Goal: Task Accomplishment & Management: Manage account settings

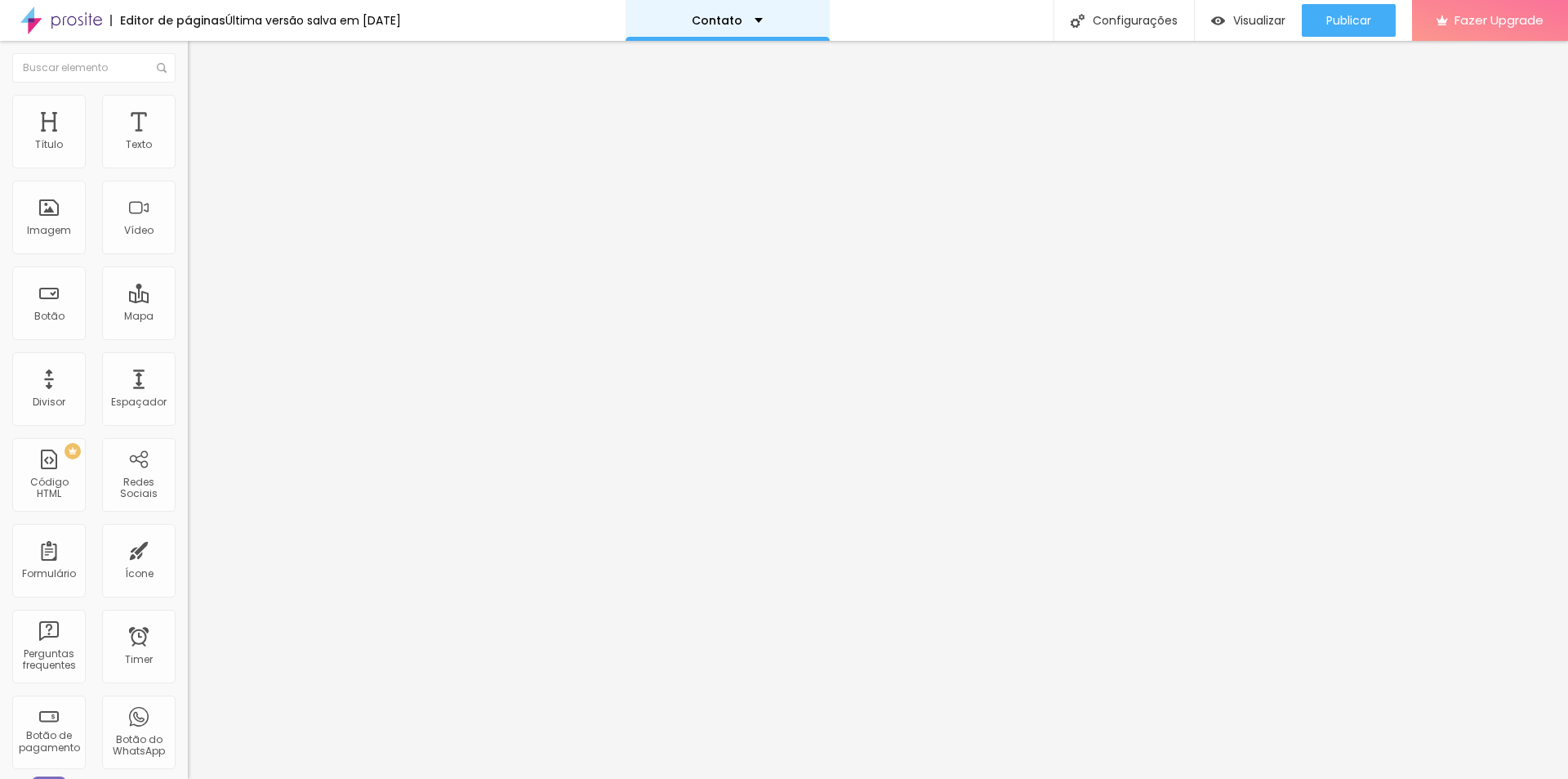
click at [755, 15] on div "Contato" at bounding box center [727, 21] width 71 height 12
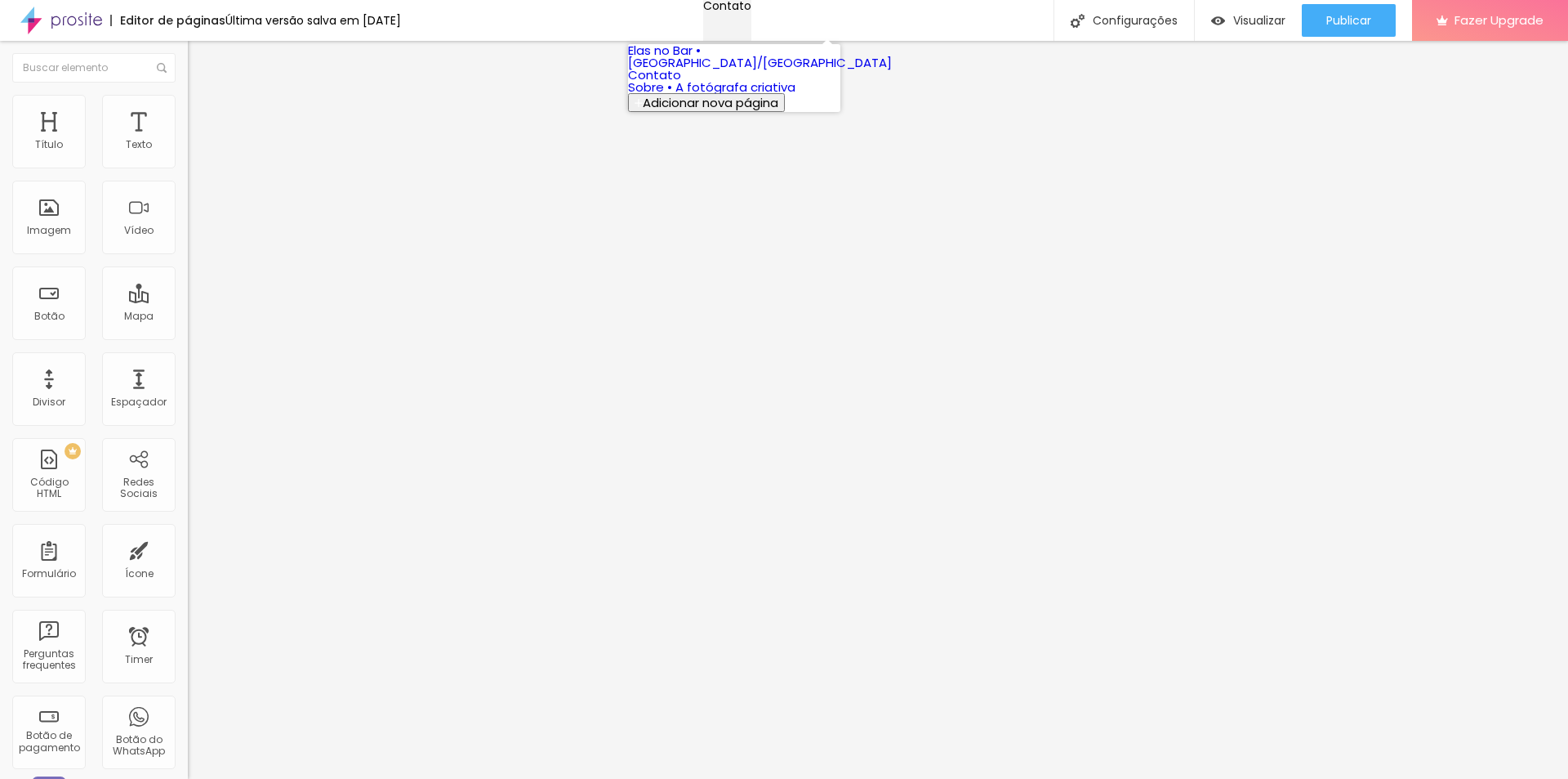
click at [745, 12] on p "Contato" at bounding box center [728, 6] width 48 height 12
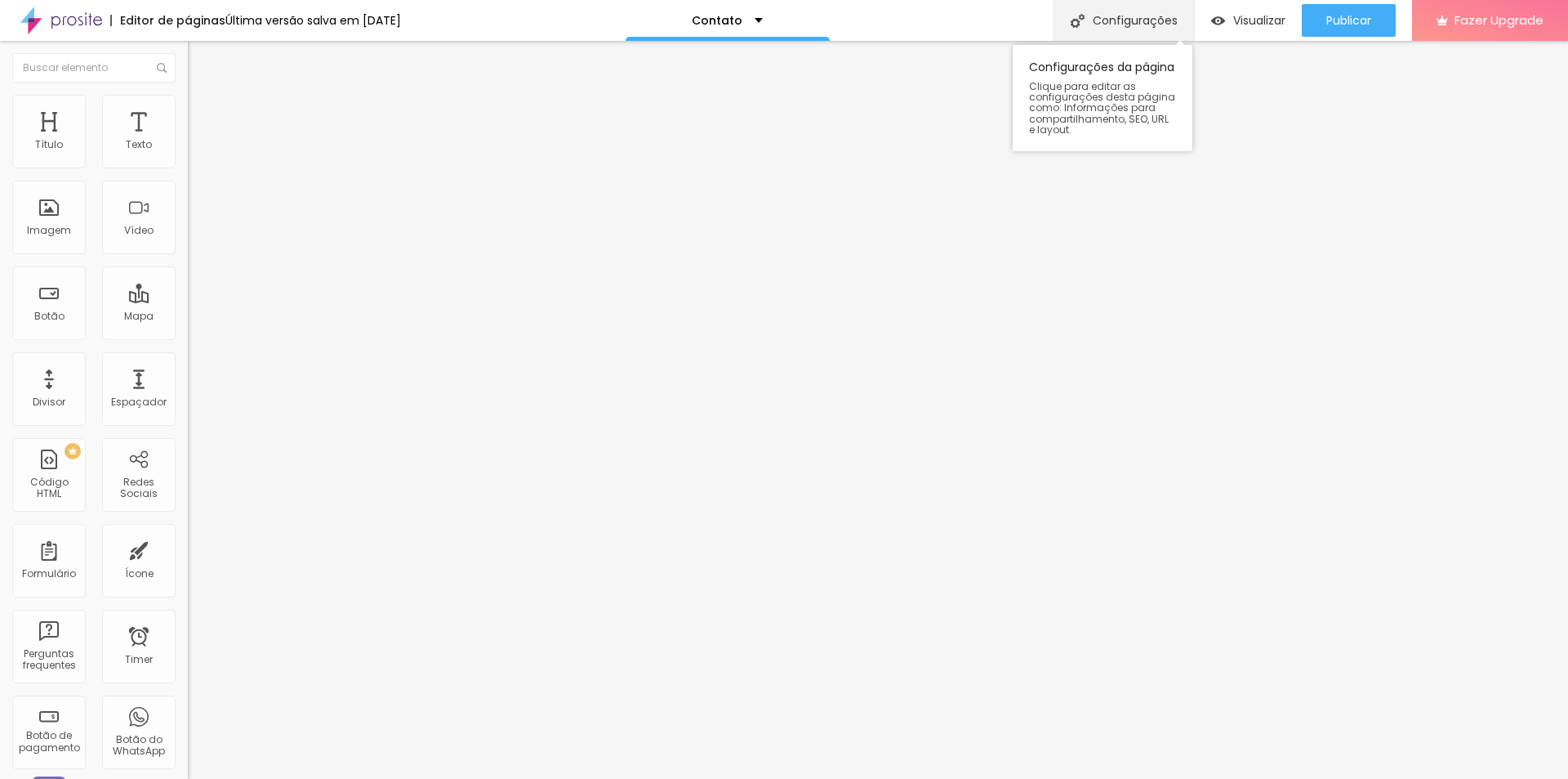
click at [1112, 12] on div "Configurações" at bounding box center [1124, 20] width 140 height 41
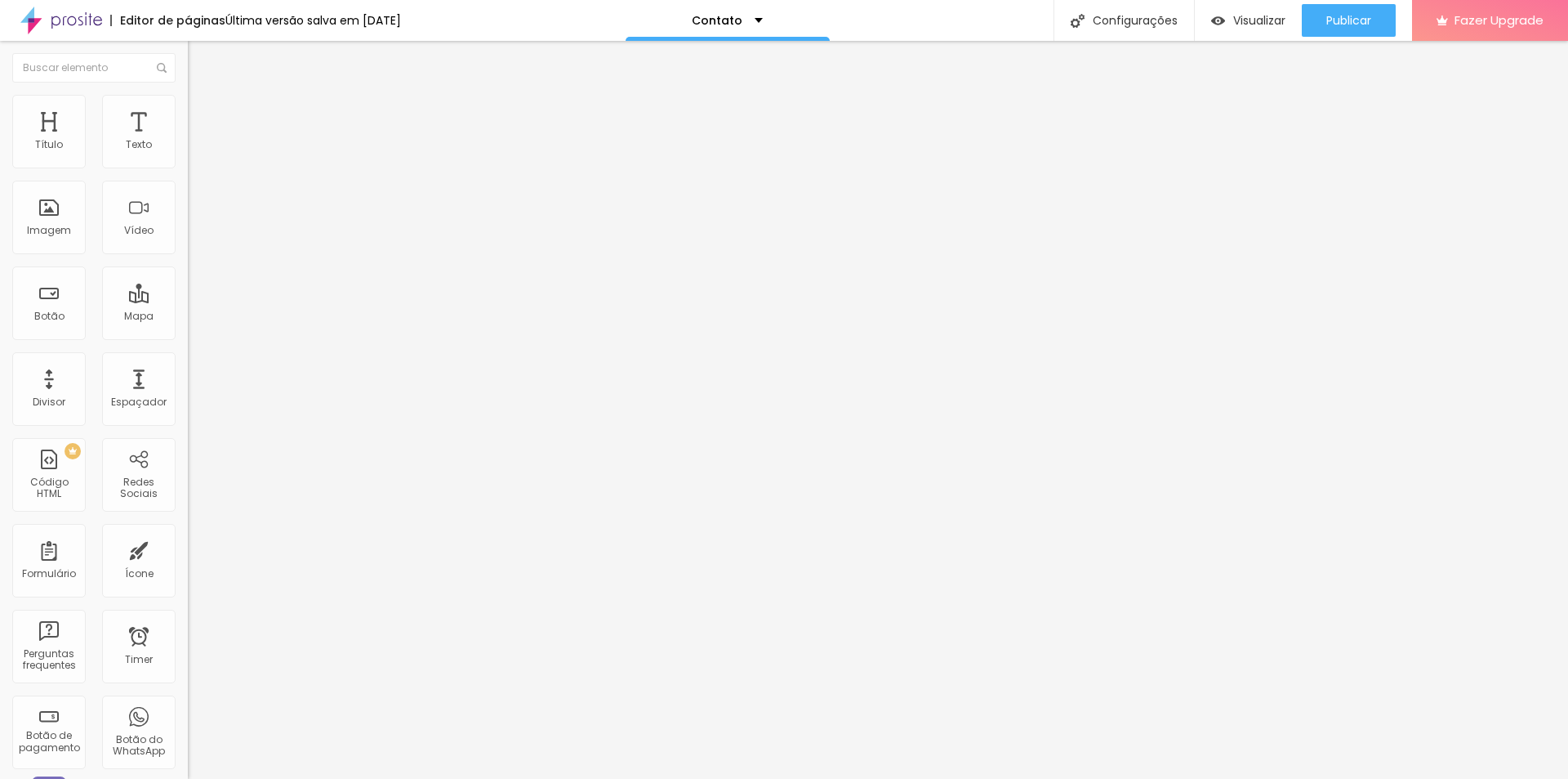
click at [1243, 26] on span "Visualizar" at bounding box center [1259, 21] width 53 height 13
click at [146, 552] on div "Ícone" at bounding box center [139, 561] width 74 height 74
click at [145, 562] on div "Ícone" at bounding box center [139, 561] width 74 height 74
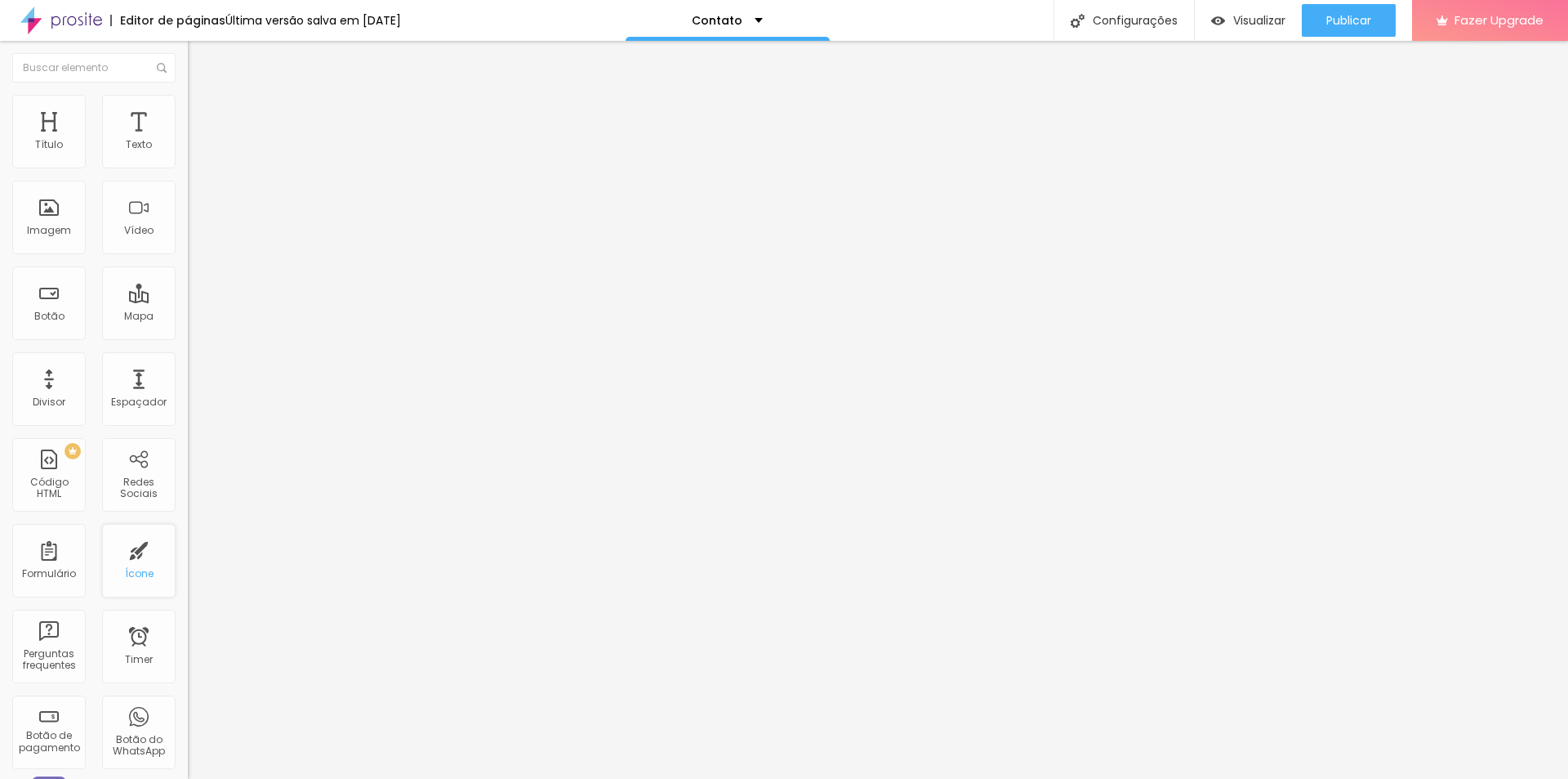
click at [142, 565] on div "Ícone" at bounding box center [139, 561] width 74 height 74
click at [139, 568] on div "Ícone" at bounding box center [140, 573] width 28 height 12
click at [132, 568] on div "Ícone" at bounding box center [140, 573] width 28 height 12
click at [129, 568] on div "Ícone" at bounding box center [140, 573] width 28 height 12
click at [134, 556] on div "Ícone" at bounding box center [139, 561] width 74 height 74
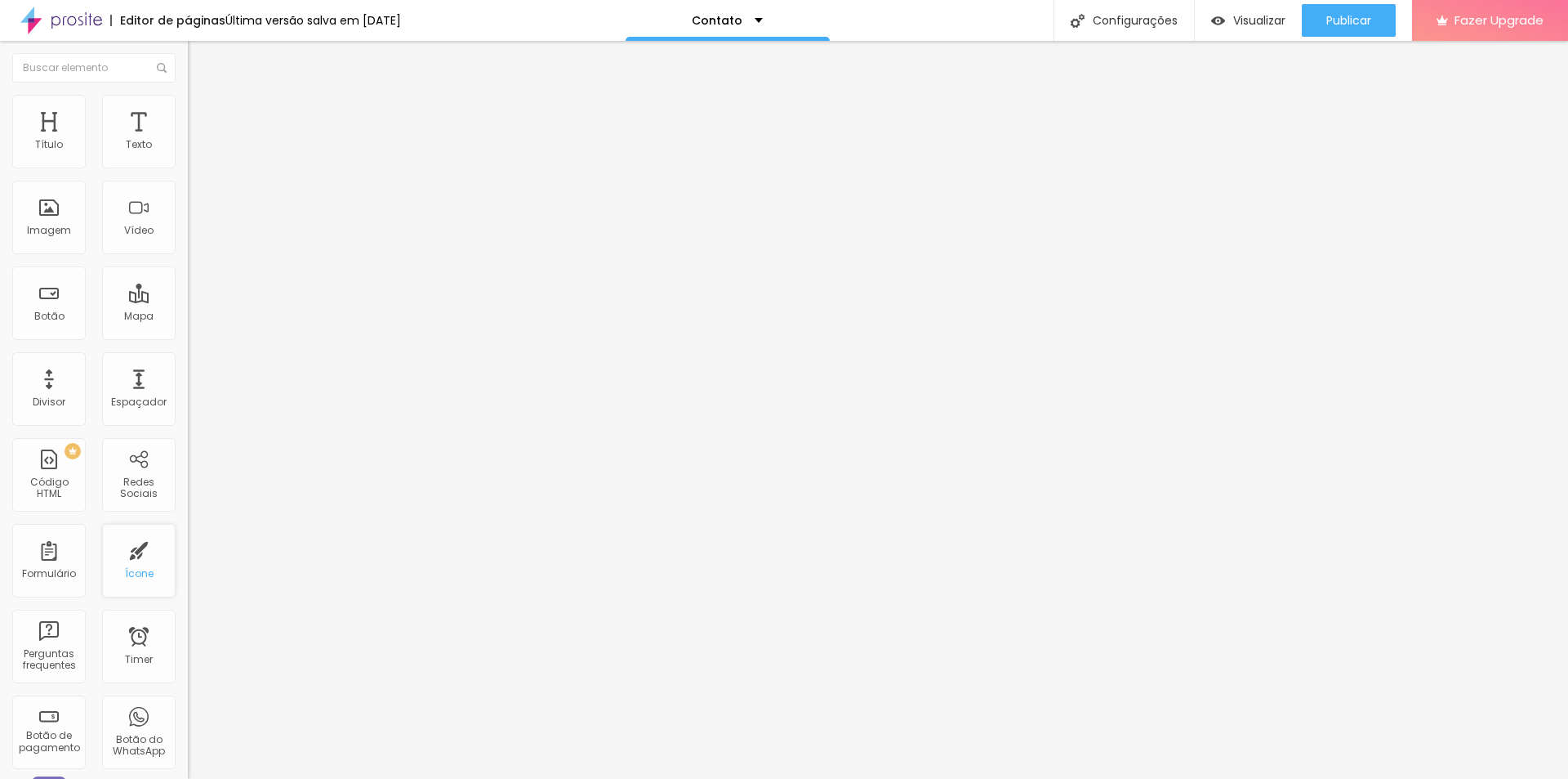
click at [129, 563] on div "Ícone" at bounding box center [139, 561] width 74 height 74
click at [139, 472] on div "Redes Sociais" at bounding box center [139, 475] width 74 height 74
click at [132, 407] on div "Espaçador" at bounding box center [139, 402] width 55 height 12
click at [144, 547] on div "Ícone" at bounding box center [139, 561] width 74 height 74
click at [136, 561] on div "Ícone" at bounding box center [139, 561] width 74 height 74
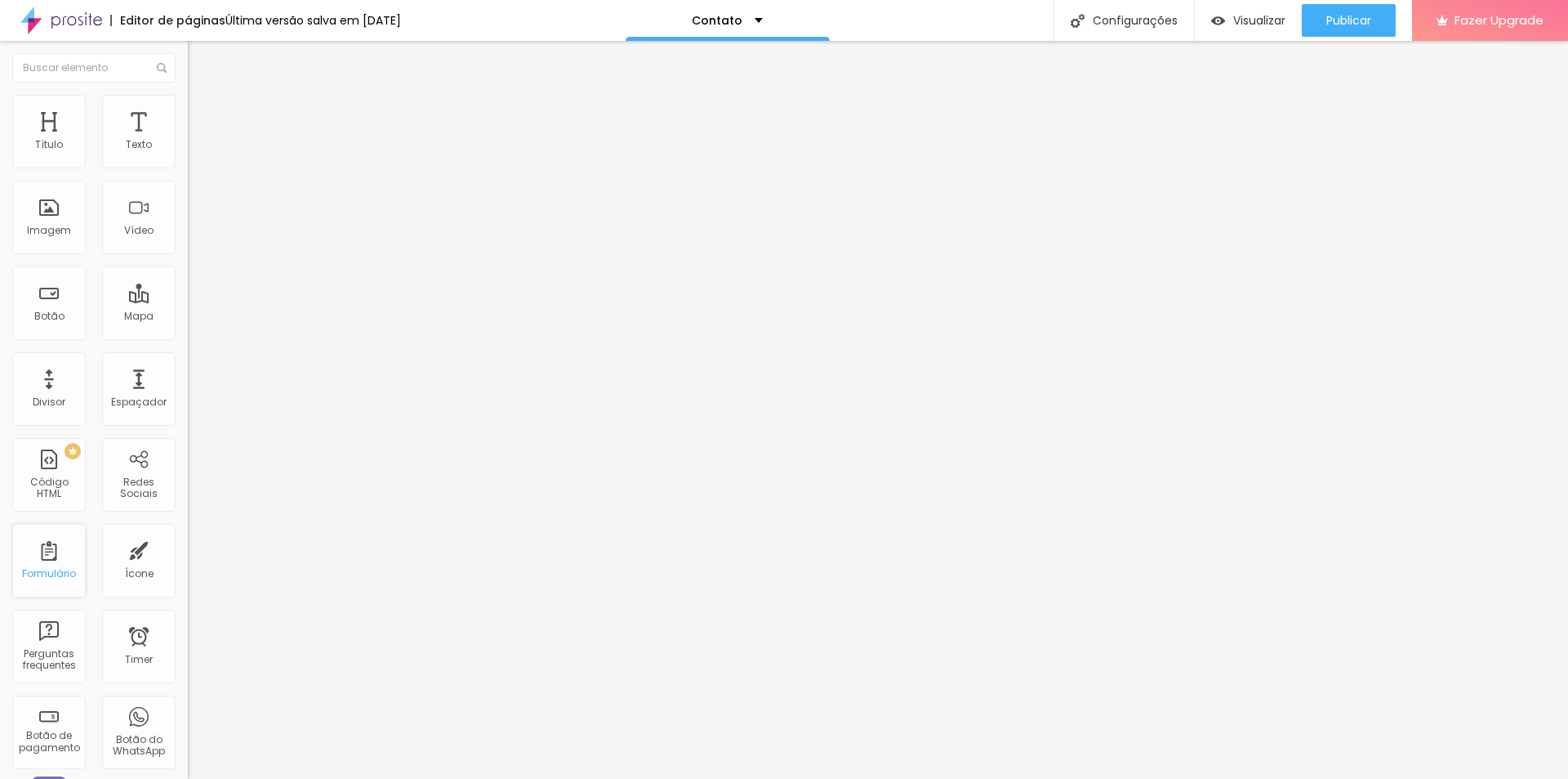
click at [61, 568] on div "Formulário" at bounding box center [48, 573] width 54 height 12
click at [53, 287] on div "Botão" at bounding box center [49, 303] width 74 height 74
click at [60, 307] on div "Botão" at bounding box center [49, 303] width 74 height 74
click at [63, 312] on div "Botão" at bounding box center [49, 303] width 74 height 74
click at [60, 317] on div "Botão" at bounding box center [49, 316] width 30 height 12
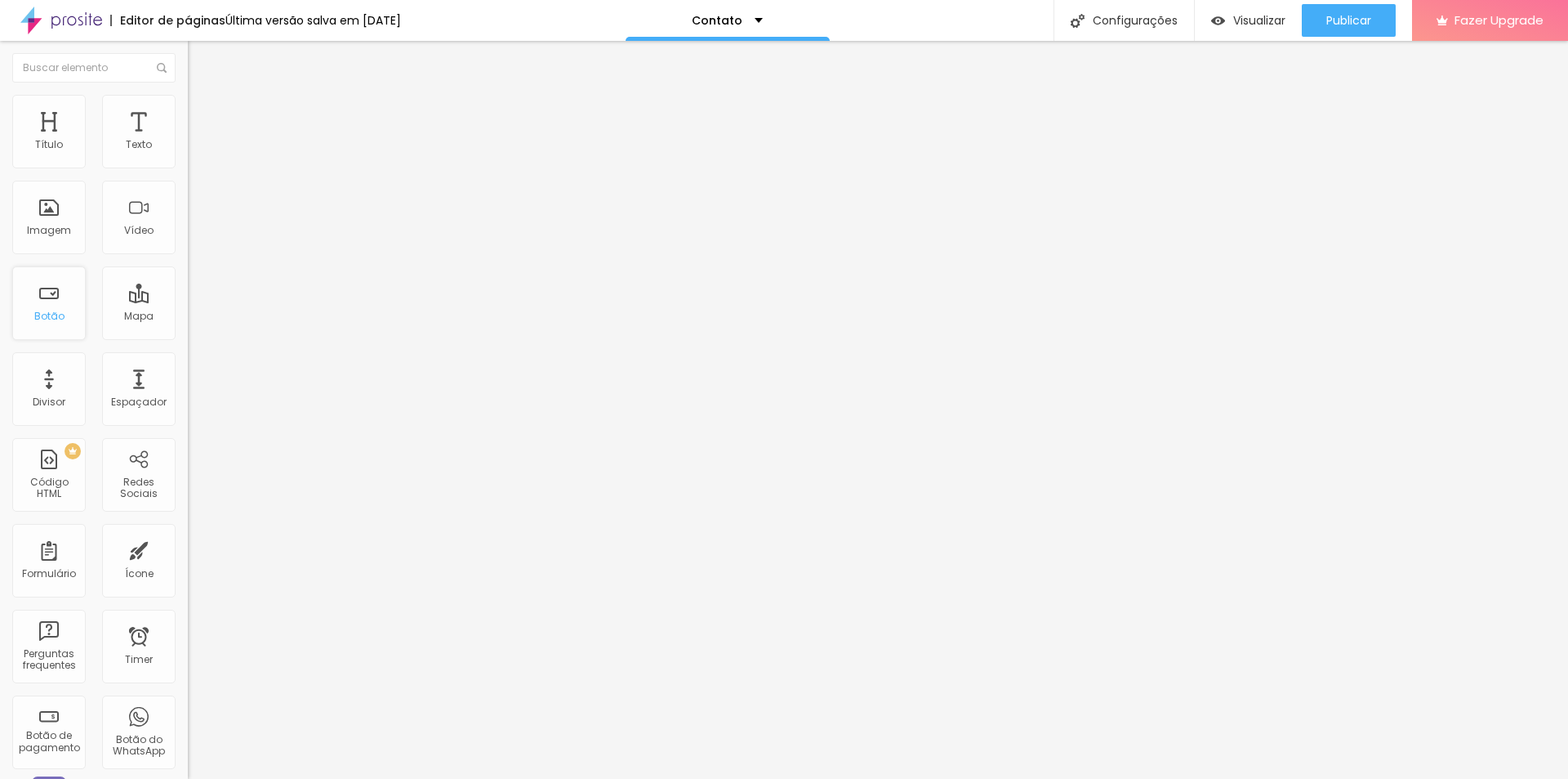
click at [59, 318] on div "Botão" at bounding box center [49, 316] width 30 height 12
click at [61, 318] on div "Botão" at bounding box center [49, 316] width 30 height 12
click at [1246, 18] on span "Visualizar" at bounding box center [1259, 21] width 53 height 13
click at [1092, 12] on div "Configurações" at bounding box center [1124, 20] width 140 height 41
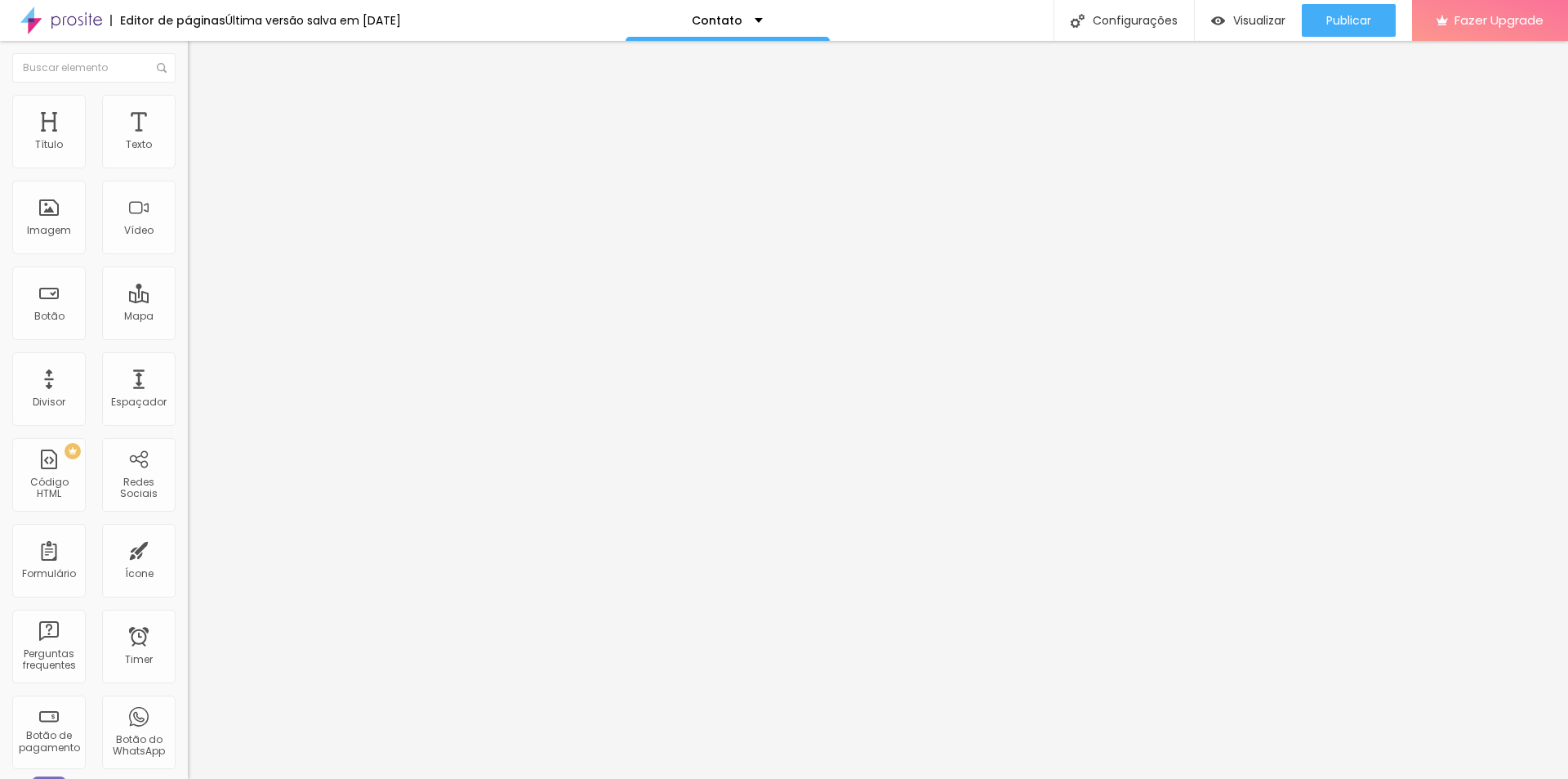
click at [188, 111] on img at bounding box center [195, 119] width 15 height 15
click at [188, 109] on li "Estilo" at bounding box center [282, 103] width 188 height 17
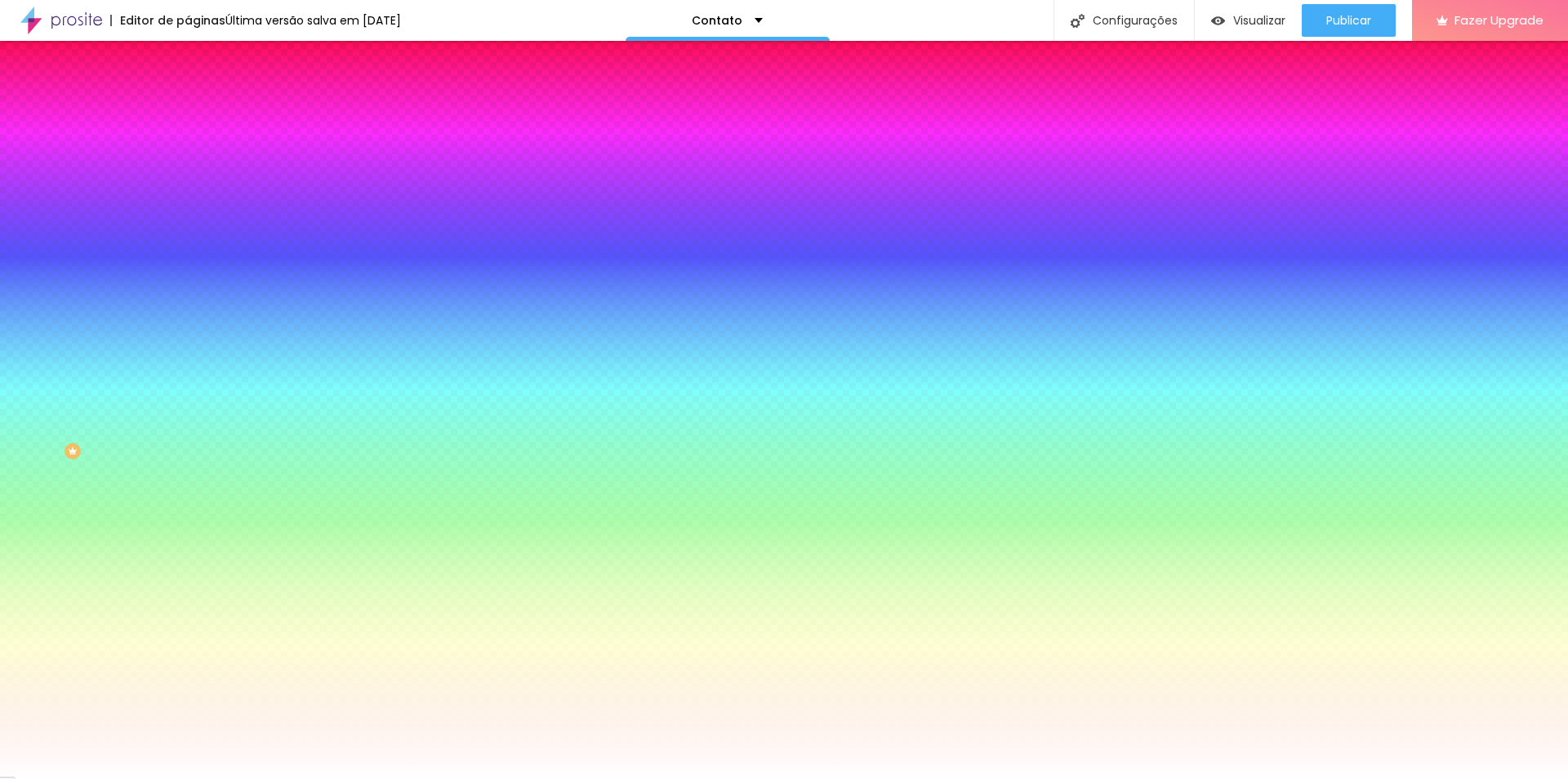
click at [202, 96] on span "Conteúdo" at bounding box center [227, 89] width 51 height 14
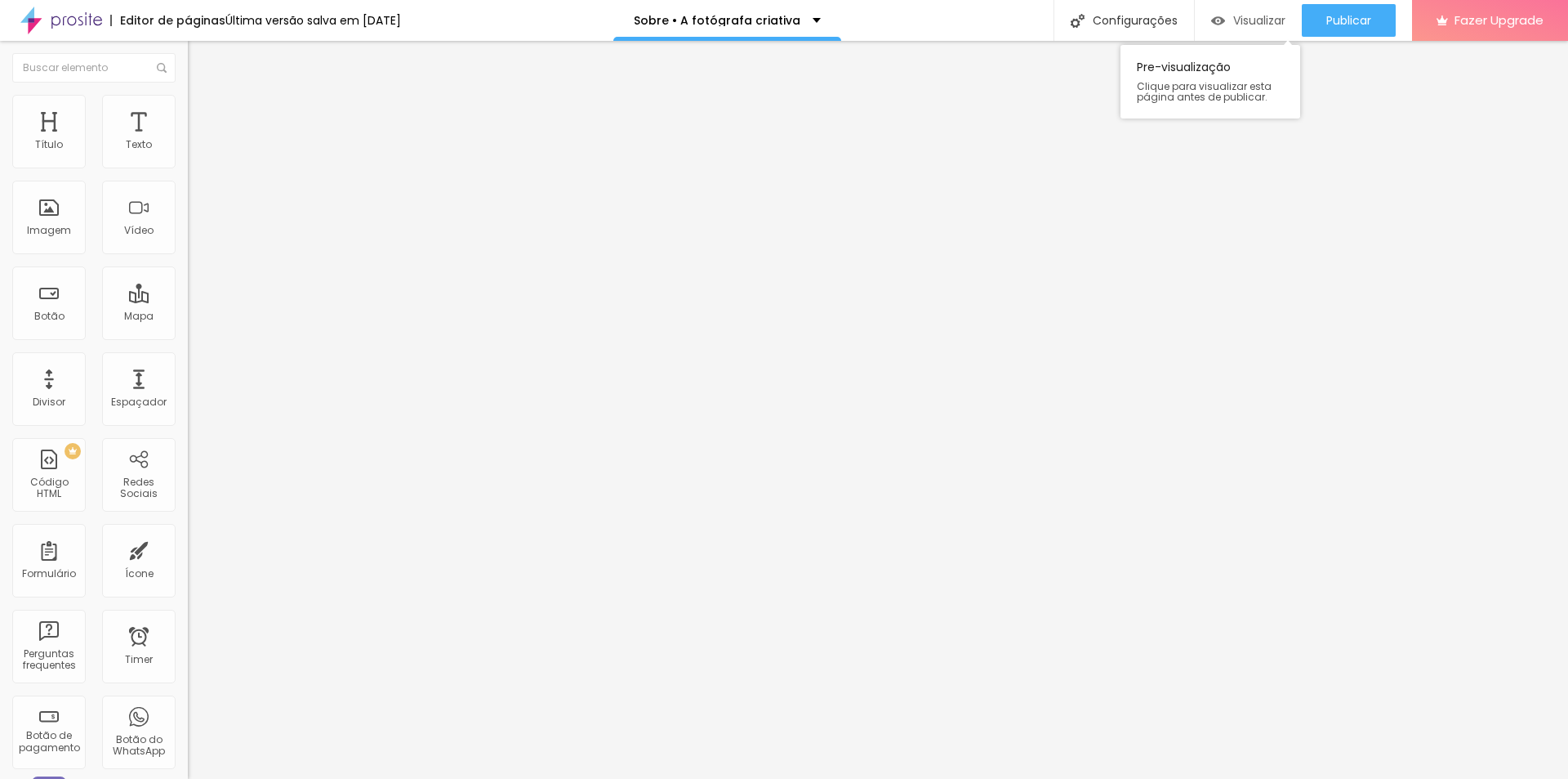
click at [1233, 26] on span "Visualizar" at bounding box center [1259, 21] width 53 height 13
click at [188, 139] on div "Adicionar imagem" at bounding box center [282, 133] width 188 height 12
click at [188, 140] on span "Adicionar imagem" at bounding box center [241, 134] width 105 height 14
click at [354, 778] on div at bounding box center [784, 788] width 1568 height 0
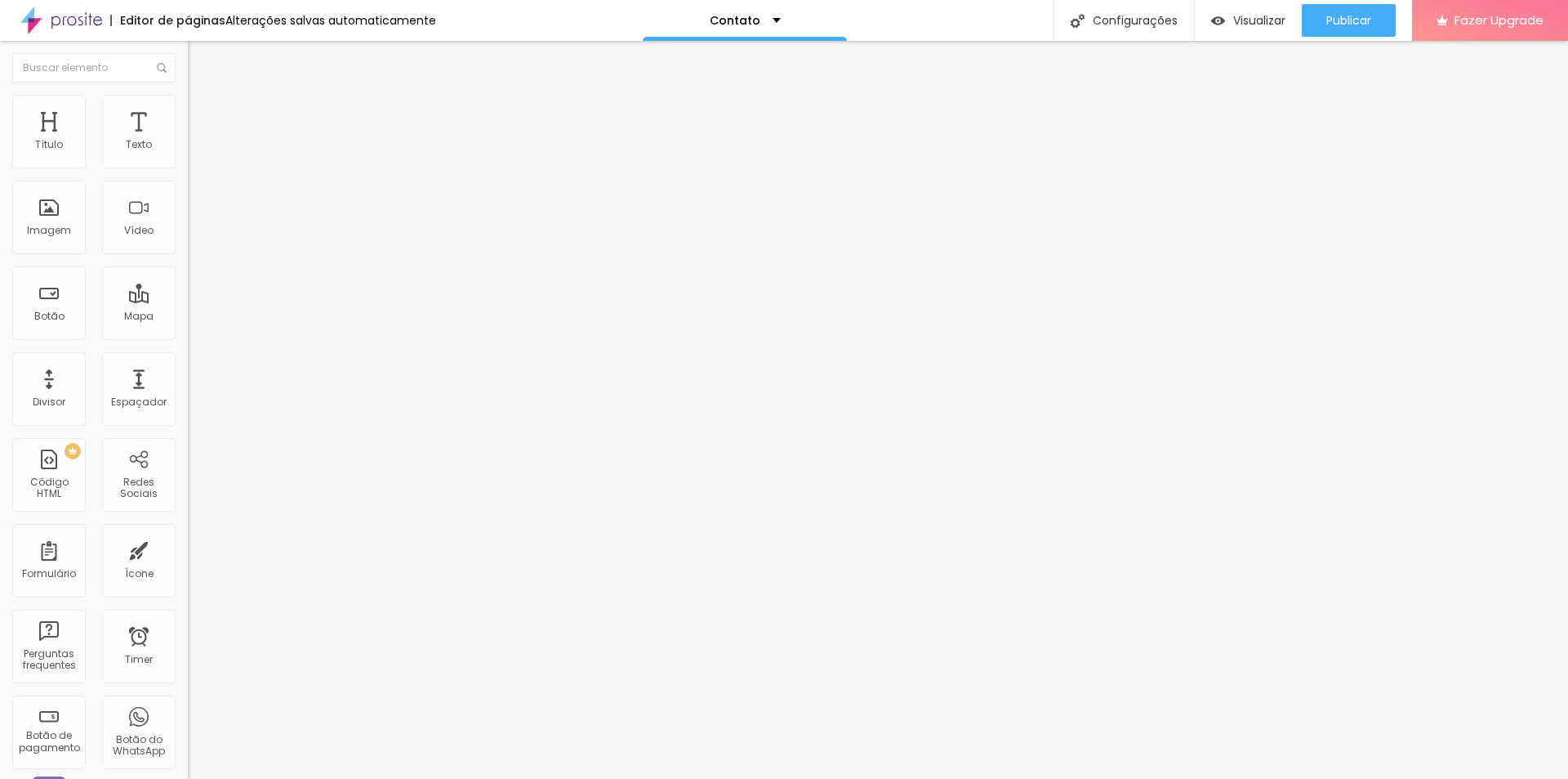
click at [188, 256] on span "16:9 Cinema" at bounding box center [219, 248] width 62 height 14
click at [188, 270] on div "Cinema 16:9" at bounding box center [282, 262] width 188 height 16
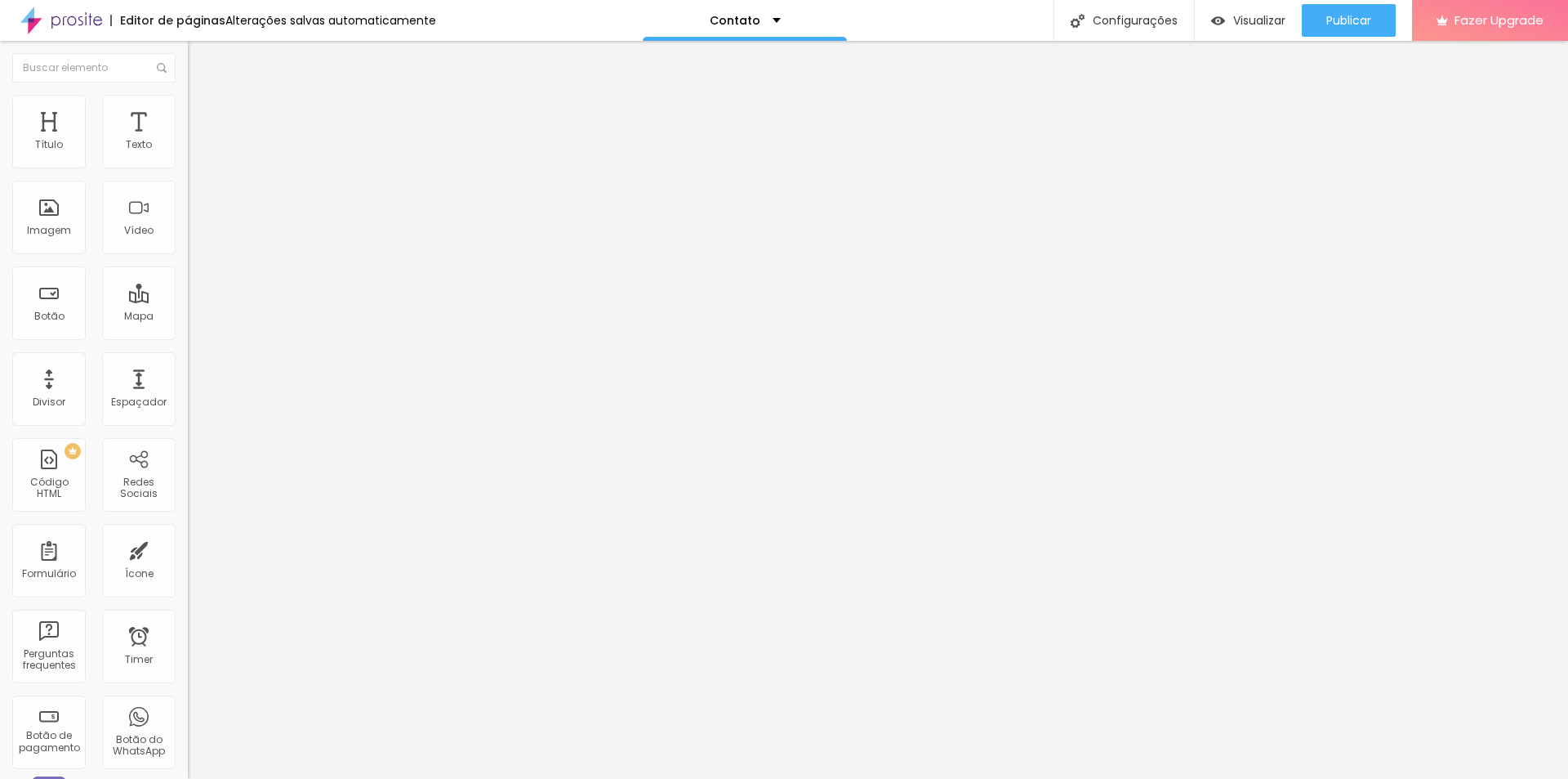
click at [188, 256] on span "16:9 Cinema" at bounding box center [219, 248] width 62 height 14
click at [211, 778] on div "Subindo 1/1 arquivos" at bounding box center [784, 784] width 1568 height 10
click at [188, 165] on input "text" at bounding box center [286, 157] width 196 height 17
click at [188, 220] on img at bounding box center [194, 214] width 12 height 12
click at [188, 206] on img at bounding box center [194, 201] width 12 height 12
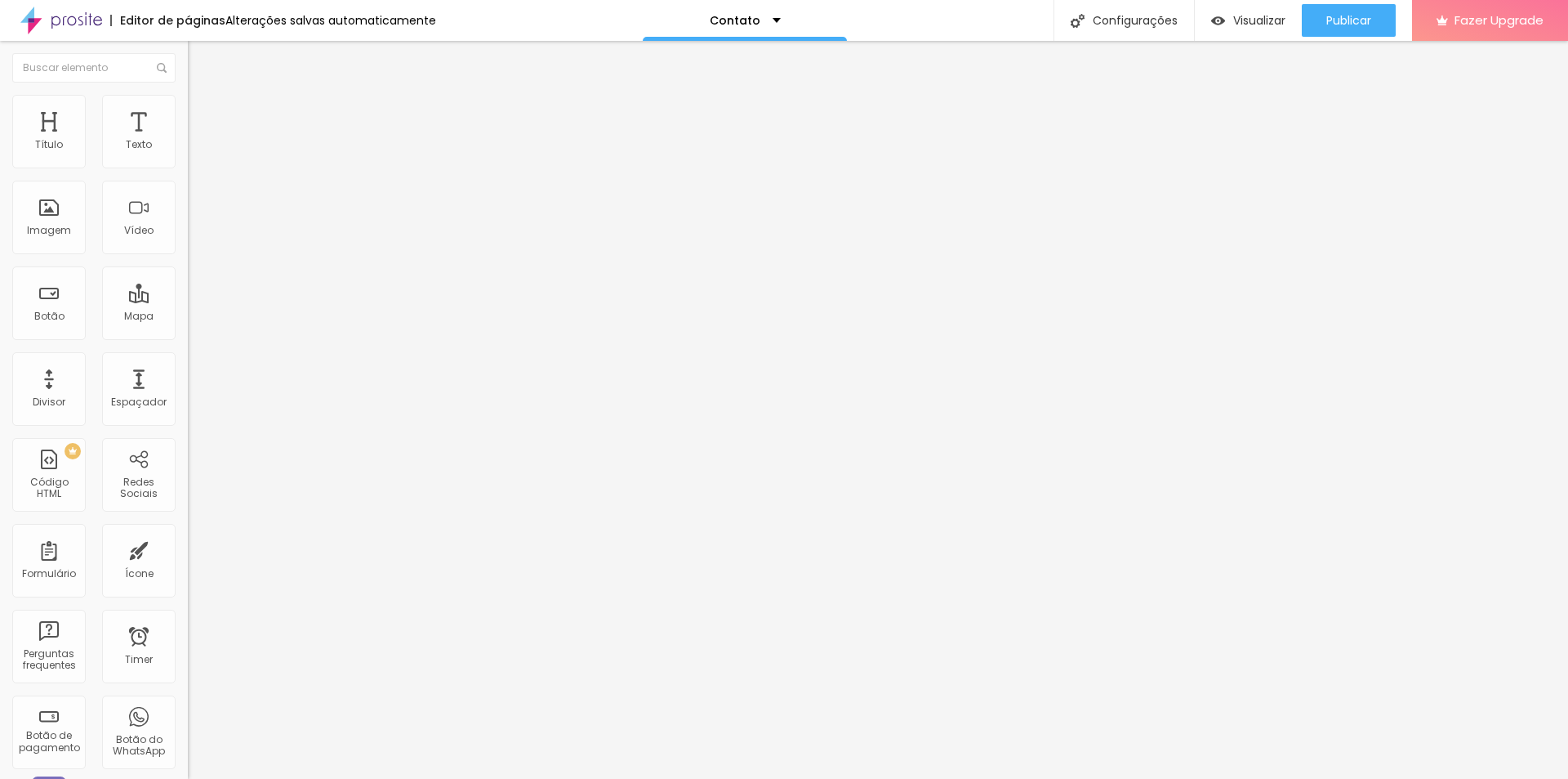
click at [188, 220] on img at bounding box center [194, 214] width 12 height 12
click at [188, 256] on span "16:9 Cinema" at bounding box center [219, 248] width 62 height 14
click at [188, 289] on div "Quadrado 1:1" at bounding box center [282, 284] width 188 height 10
click at [188, 266] on span "Cinema" at bounding box center [208, 258] width 41 height 14
click at [188, 279] on div "Padrão 4:3" at bounding box center [282, 275] width 188 height 10
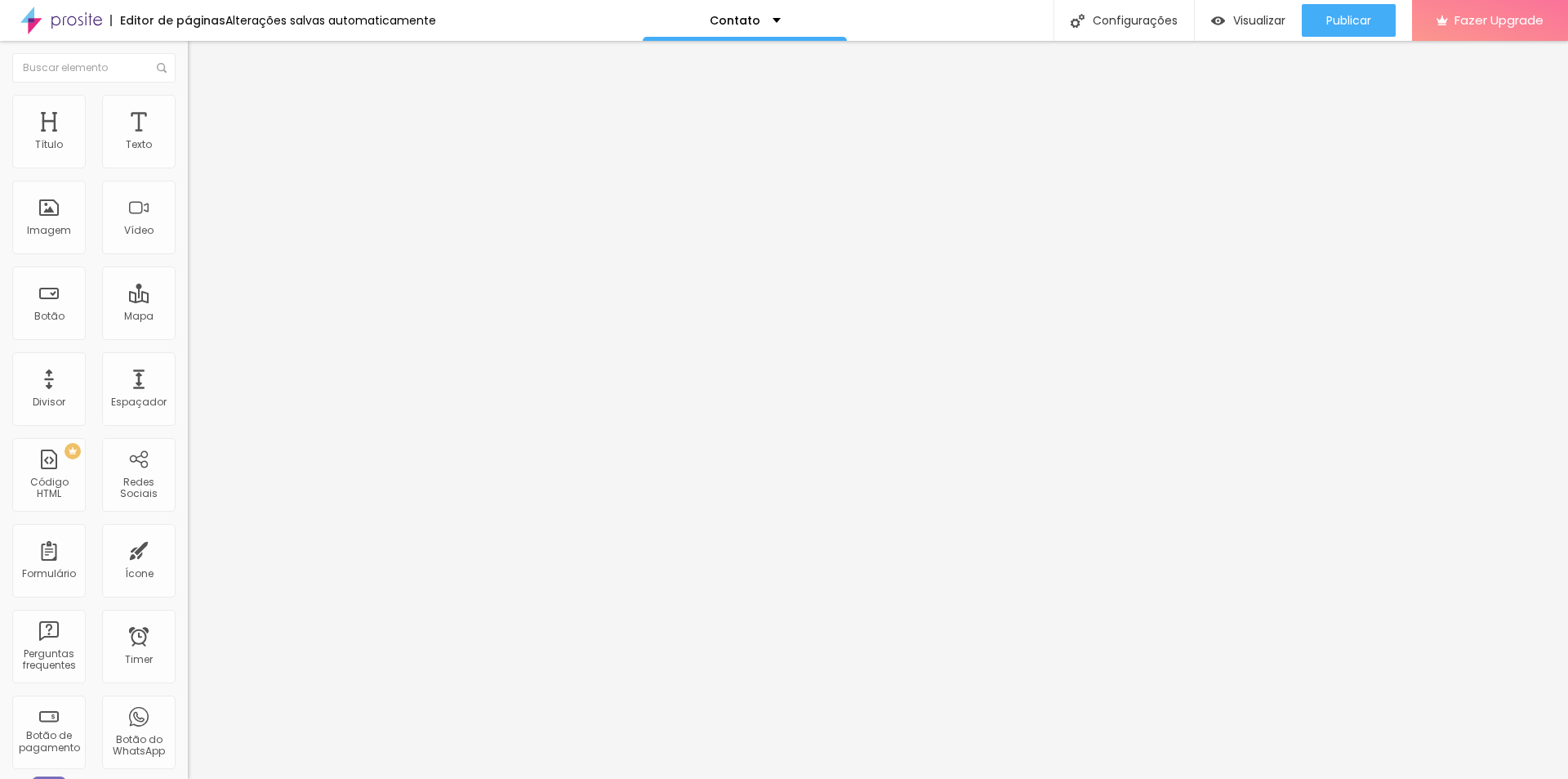
click at [188, 256] on span "4:3 Padrão" at bounding box center [215, 248] width 54 height 14
click at [188, 289] on div "Quadrado 1:1" at bounding box center [282, 284] width 188 height 10
click at [188, 301] on span "Original" at bounding box center [207, 293] width 39 height 14
click at [188, 299] on div "Cinema 16:9 Padrão 4:3 Quadrado 1:1 Original" at bounding box center [282, 277] width 188 height 45
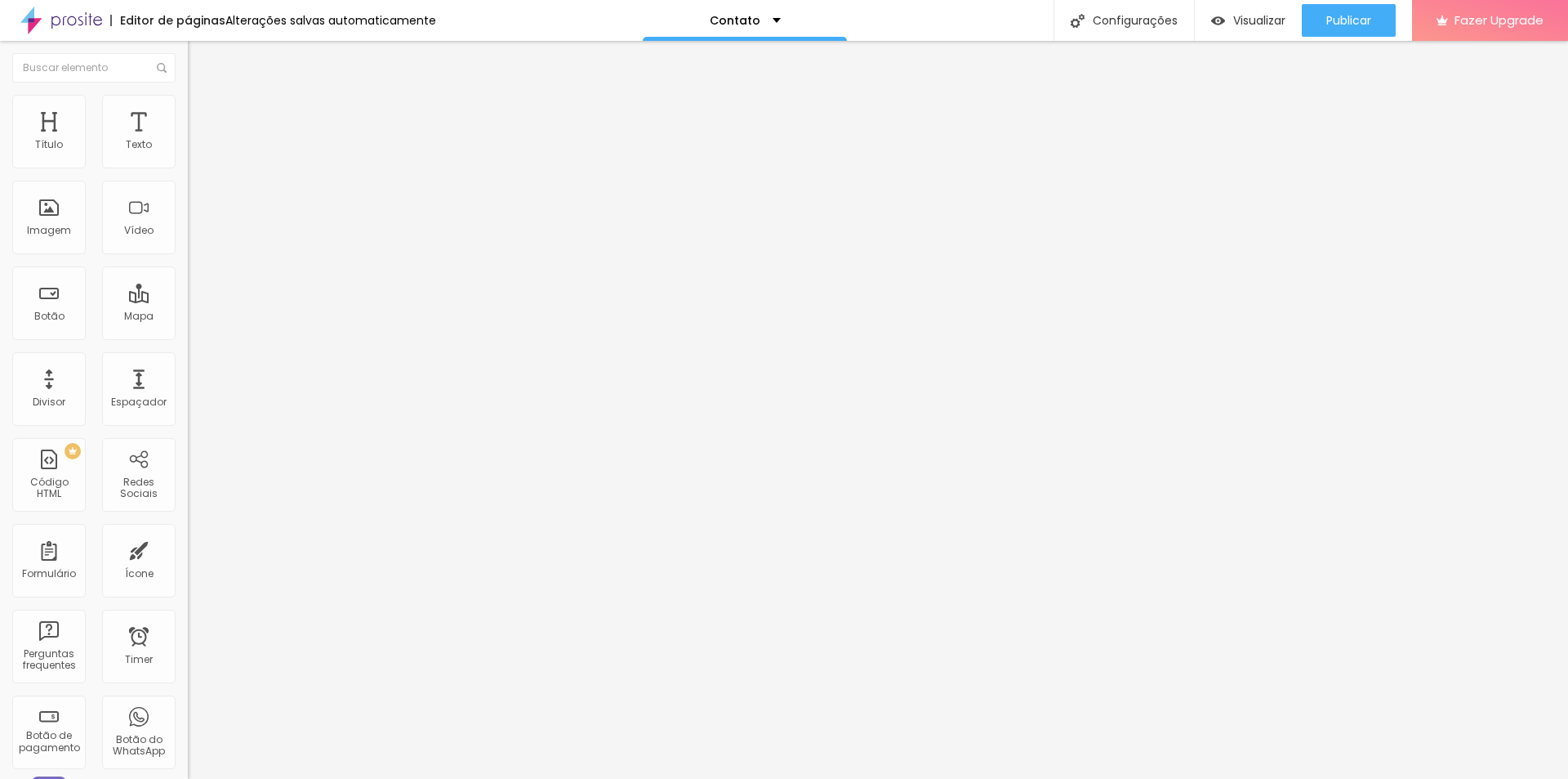
click at [188, 266] on span "Cinema" at bounding box center [208, 258] width 41 height 14
click at [1371, 19] on button "Publicar" at bounding box center [1348, 20] width 94 height 33
click at [202, 110] on span "Estilo" at bounding box center [215, 105] width 25 height 14
type input "75"
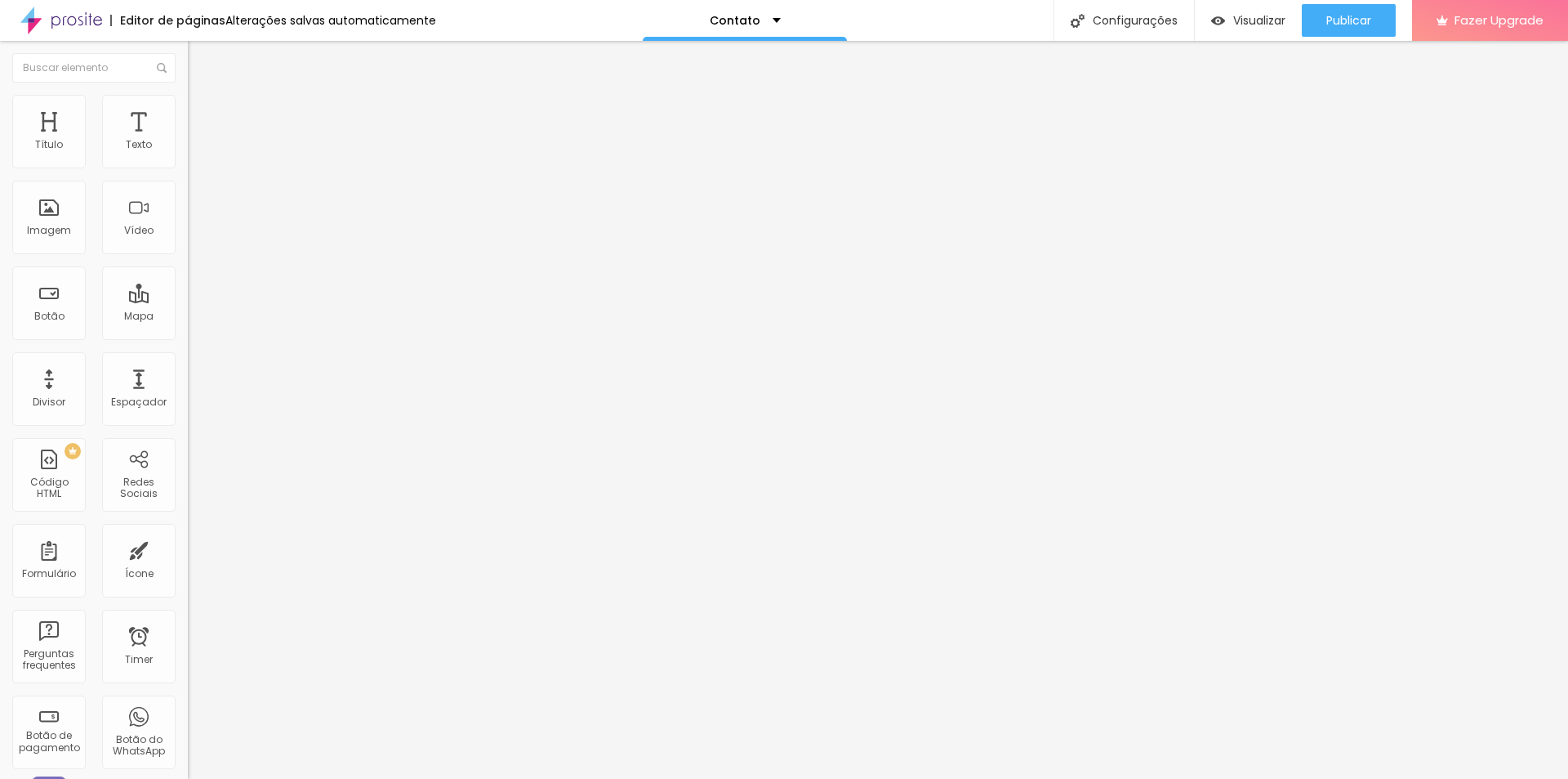
type input "85"
type input "90"
type input "95"
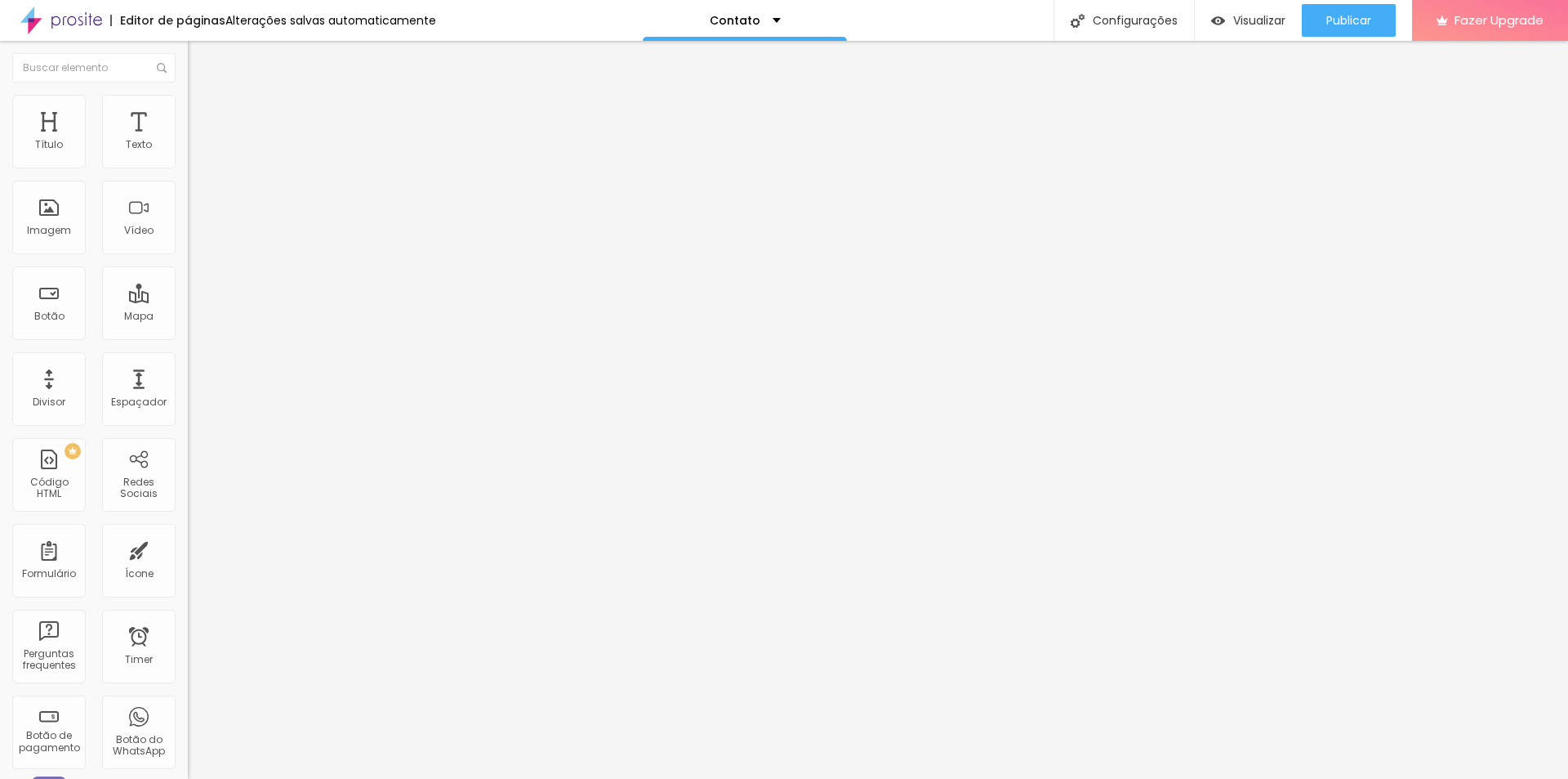
type input "95"
type input "100"
click at [188, 111] on img at bounding box center [195, 119] width 15 height 15
type input "5"
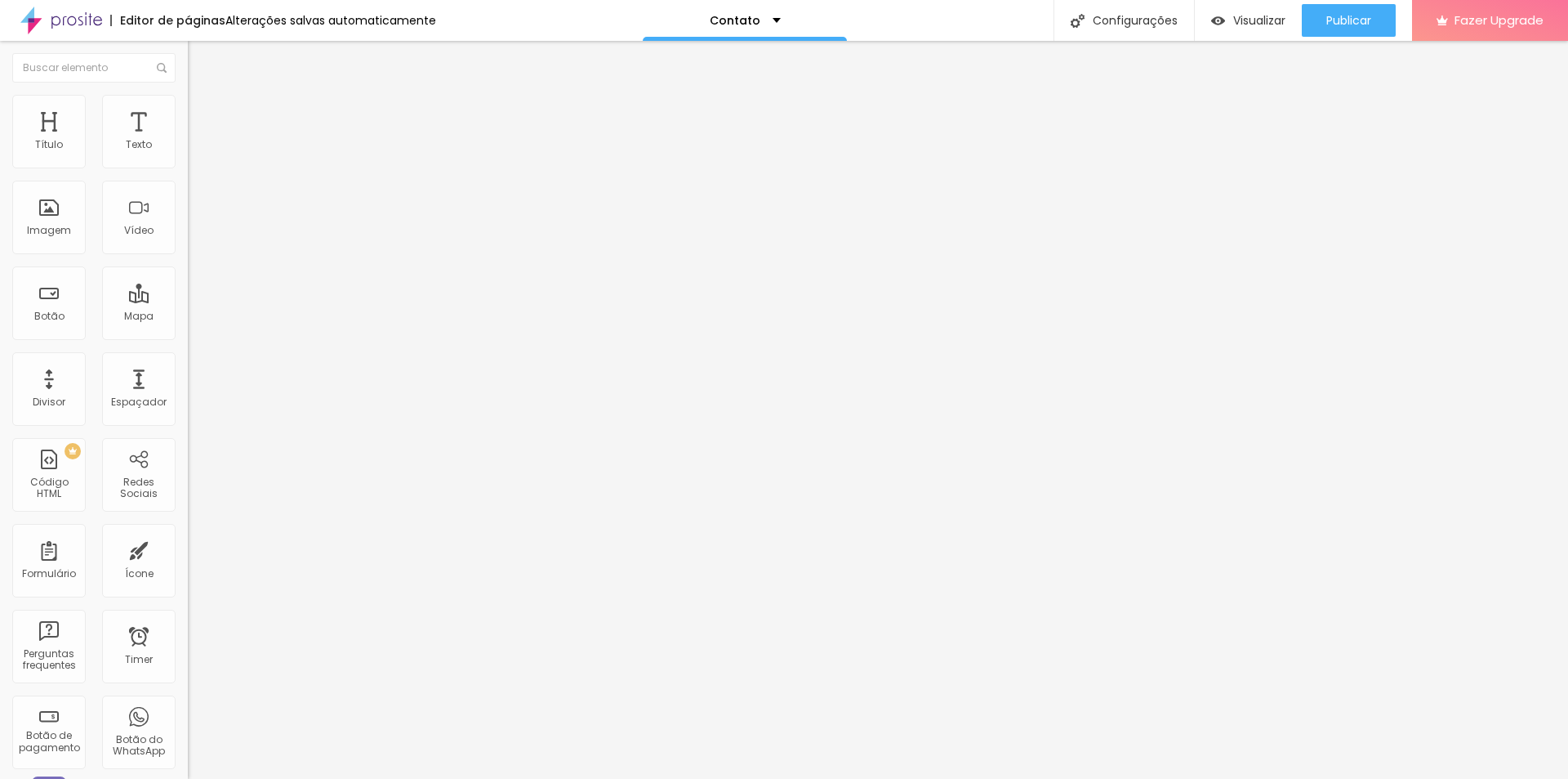
type input "5"
type input "0"
type input "1"
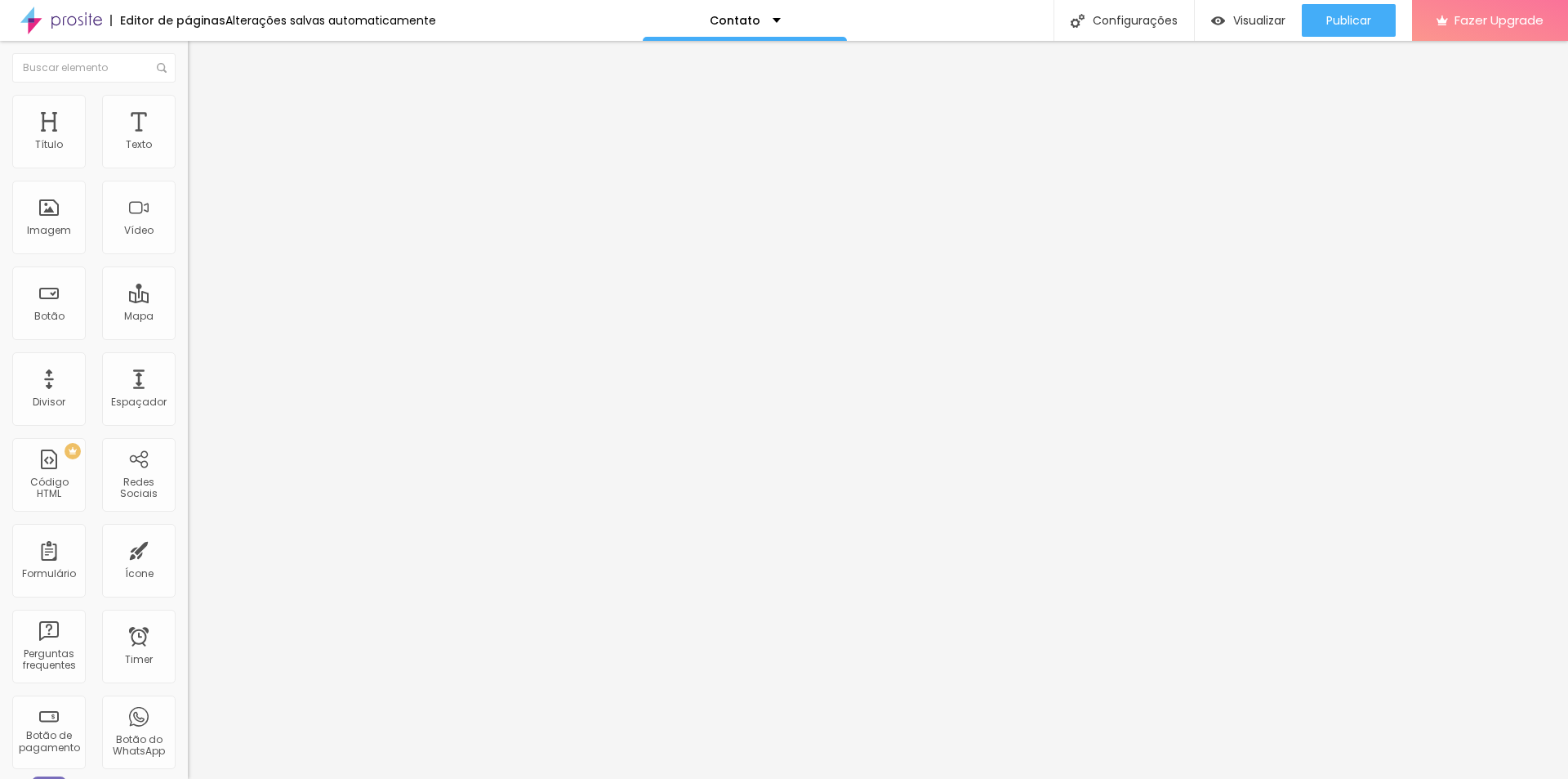
type input "0"
click at [188, 101] on li "Estilo" at bounding box center [282, 103] width 188 height 17
type input "12"
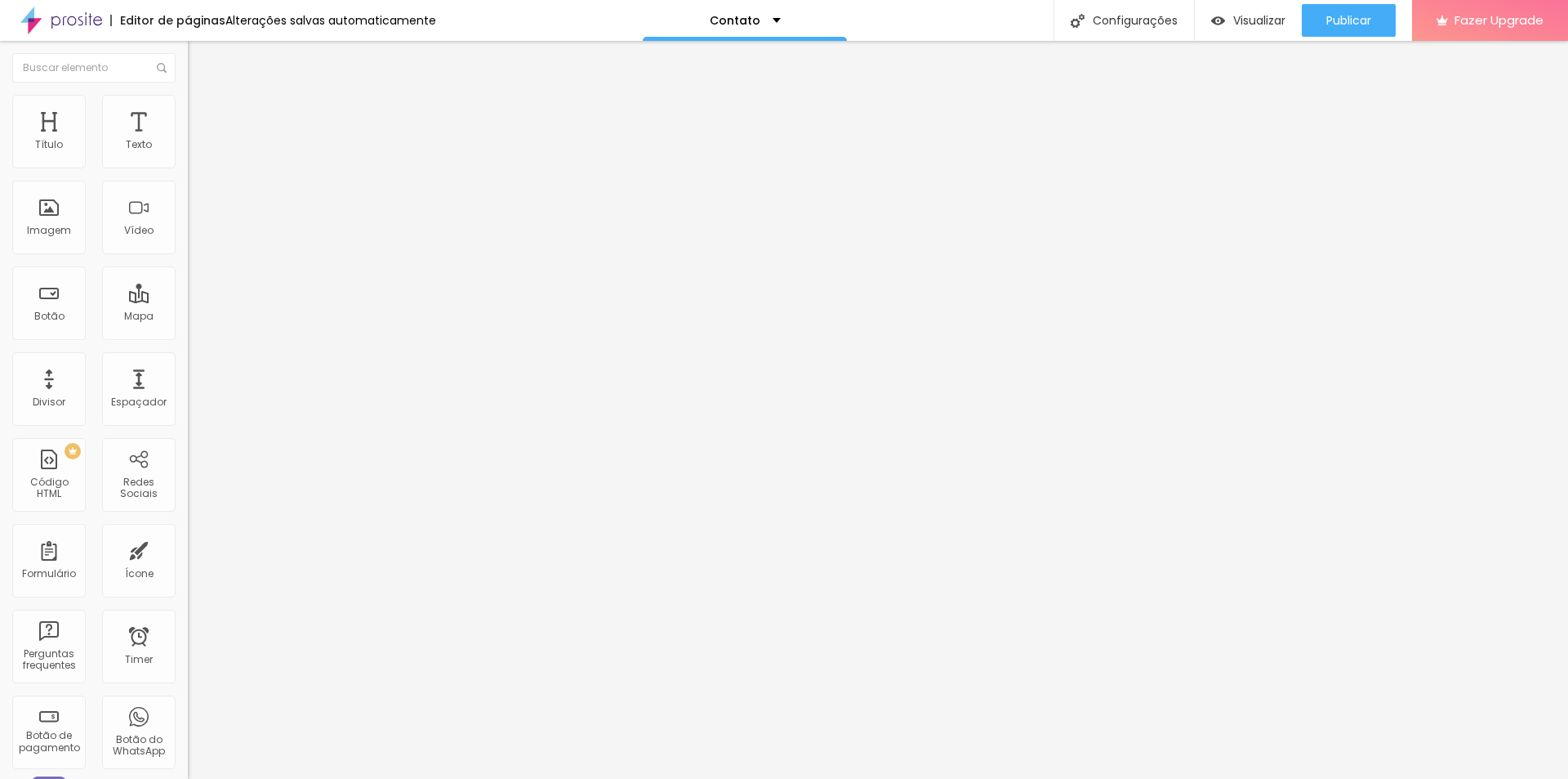
type input "62"
type input "60"
type input "55"
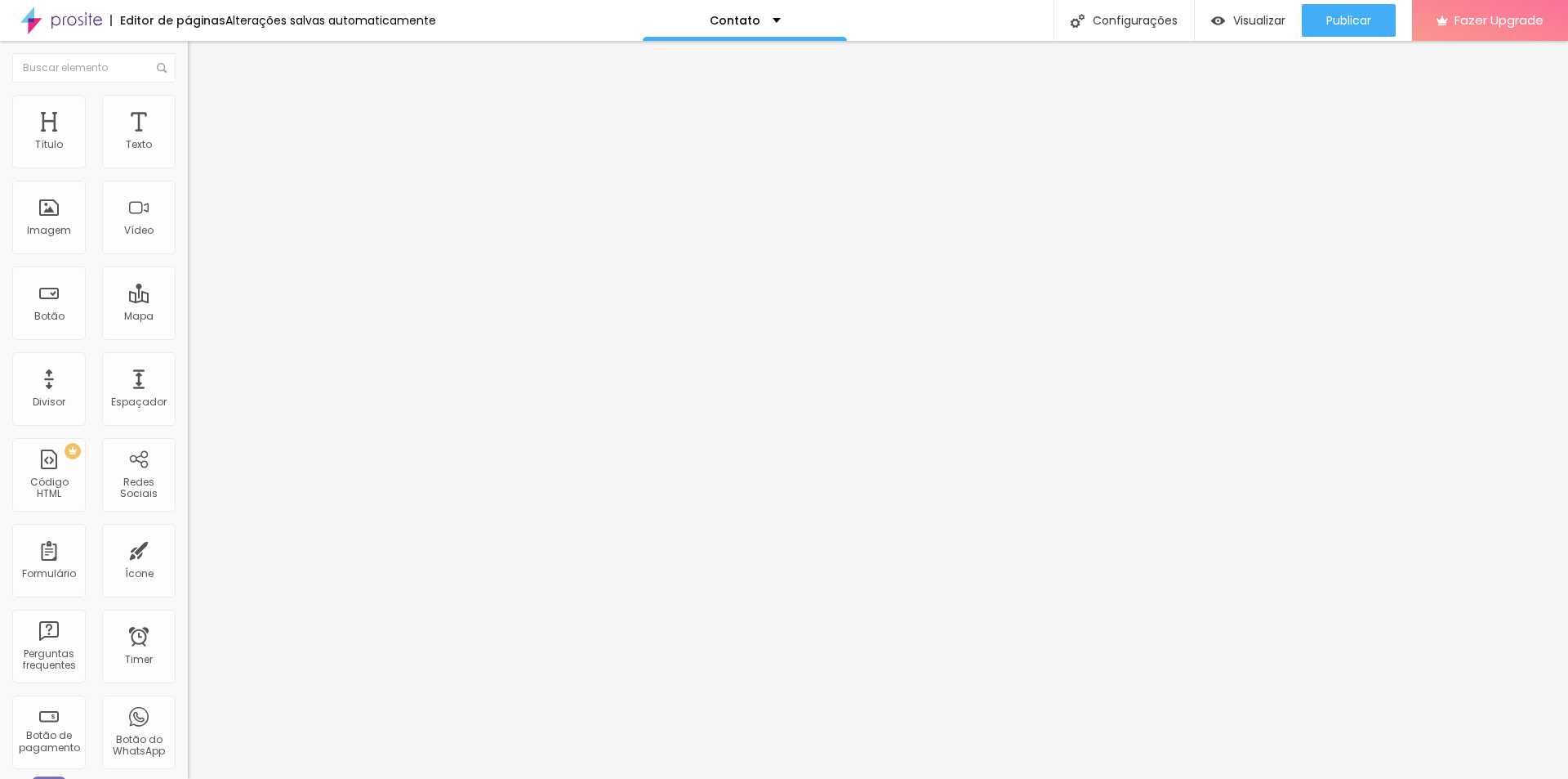
type input "55"
type input "47"
type input "44"
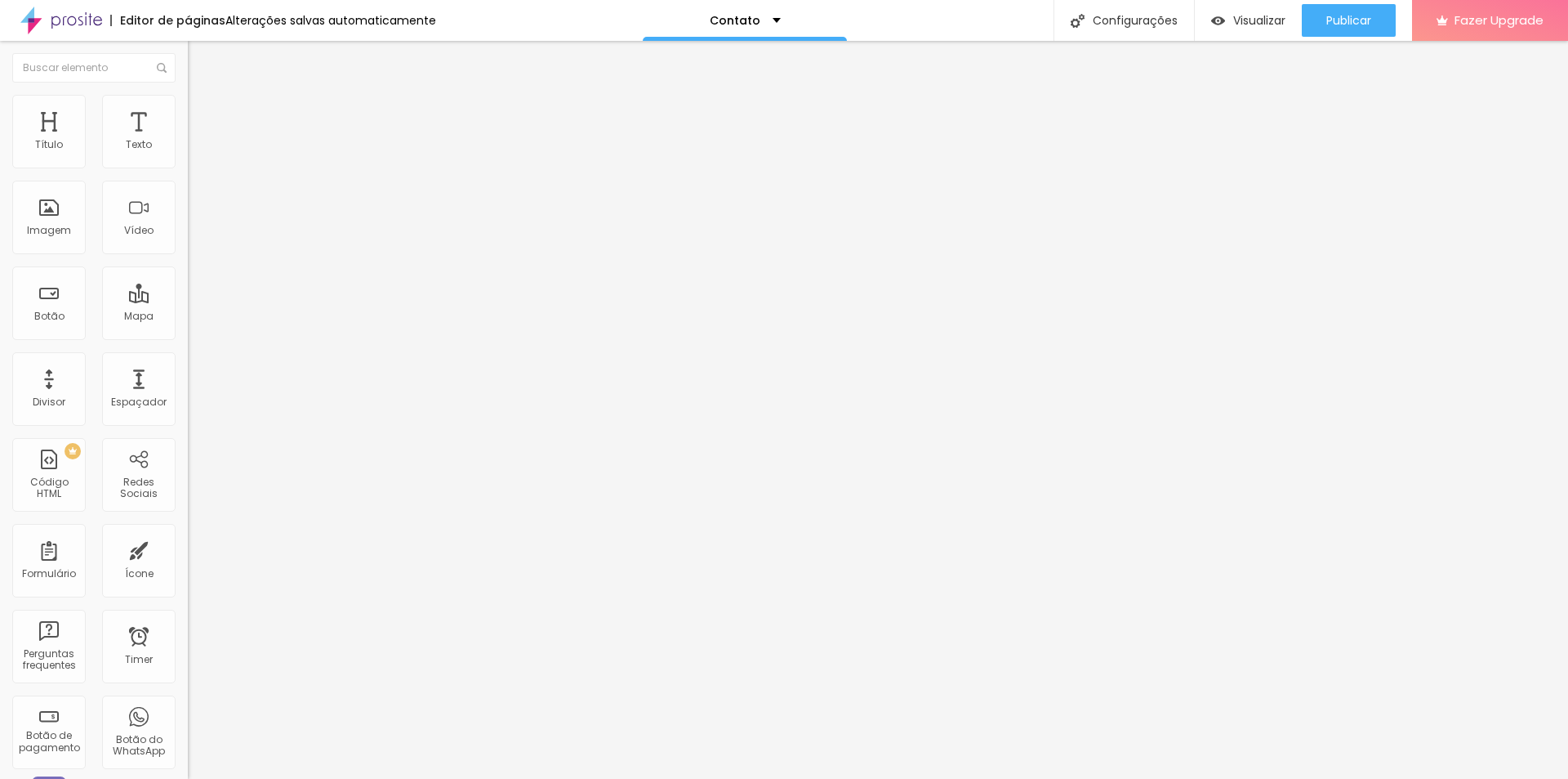
type input "38"
type input "33"
type input "30"
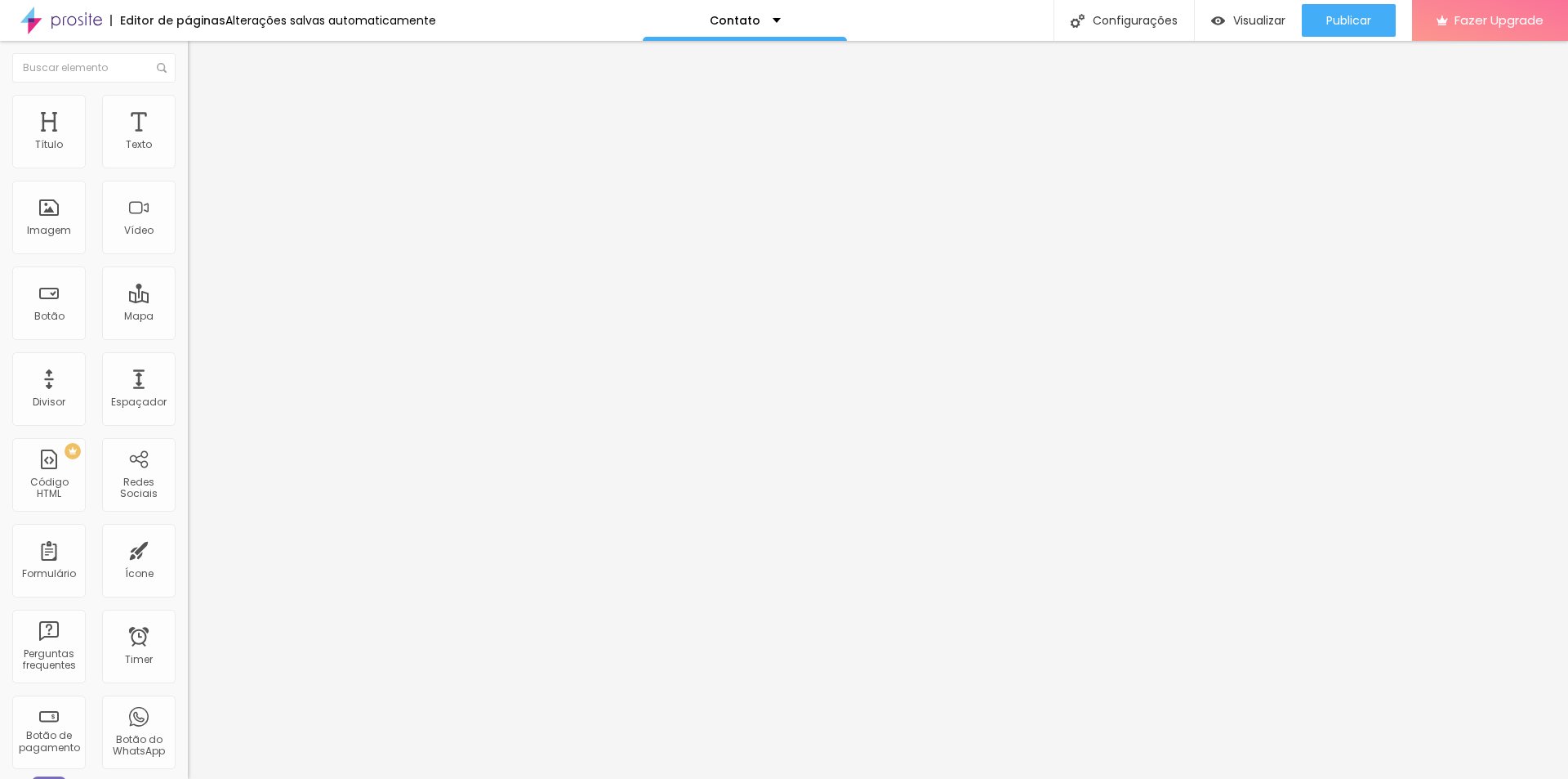
type input "30"
type input "25"
type input "22"
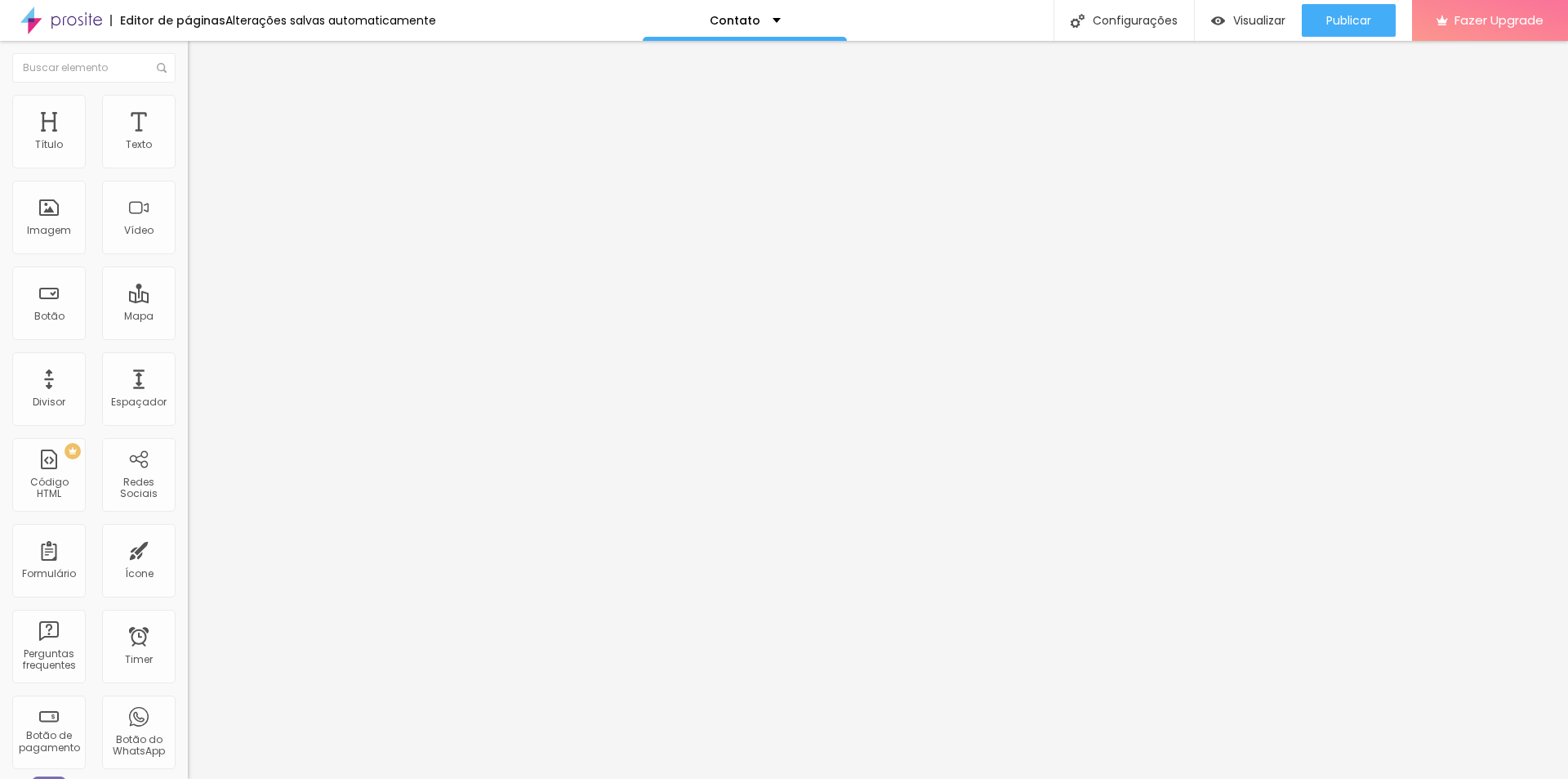
type input "17"
type input "14"
type input "10"
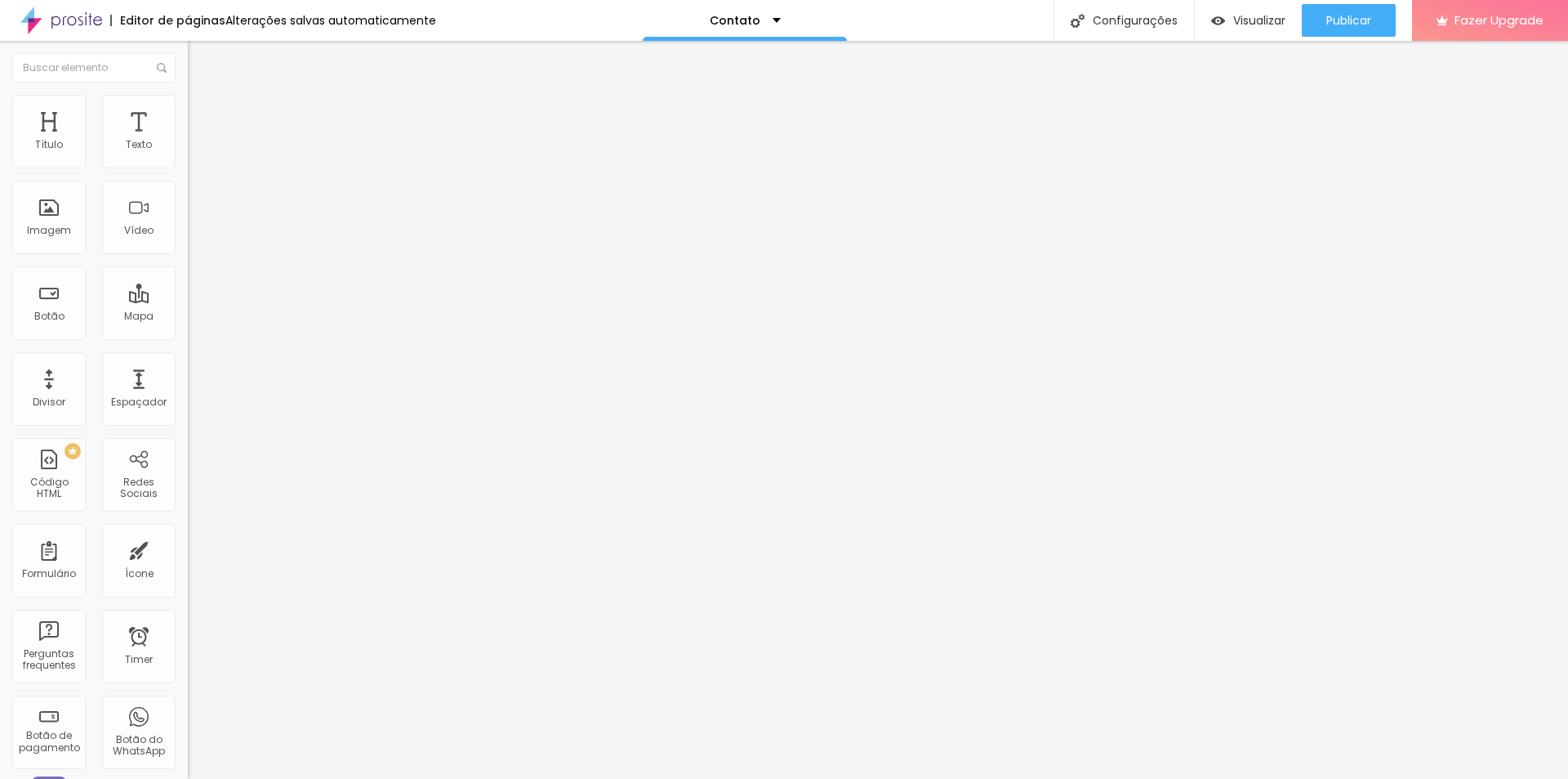
type input "10"
type input "9"
type input "7"
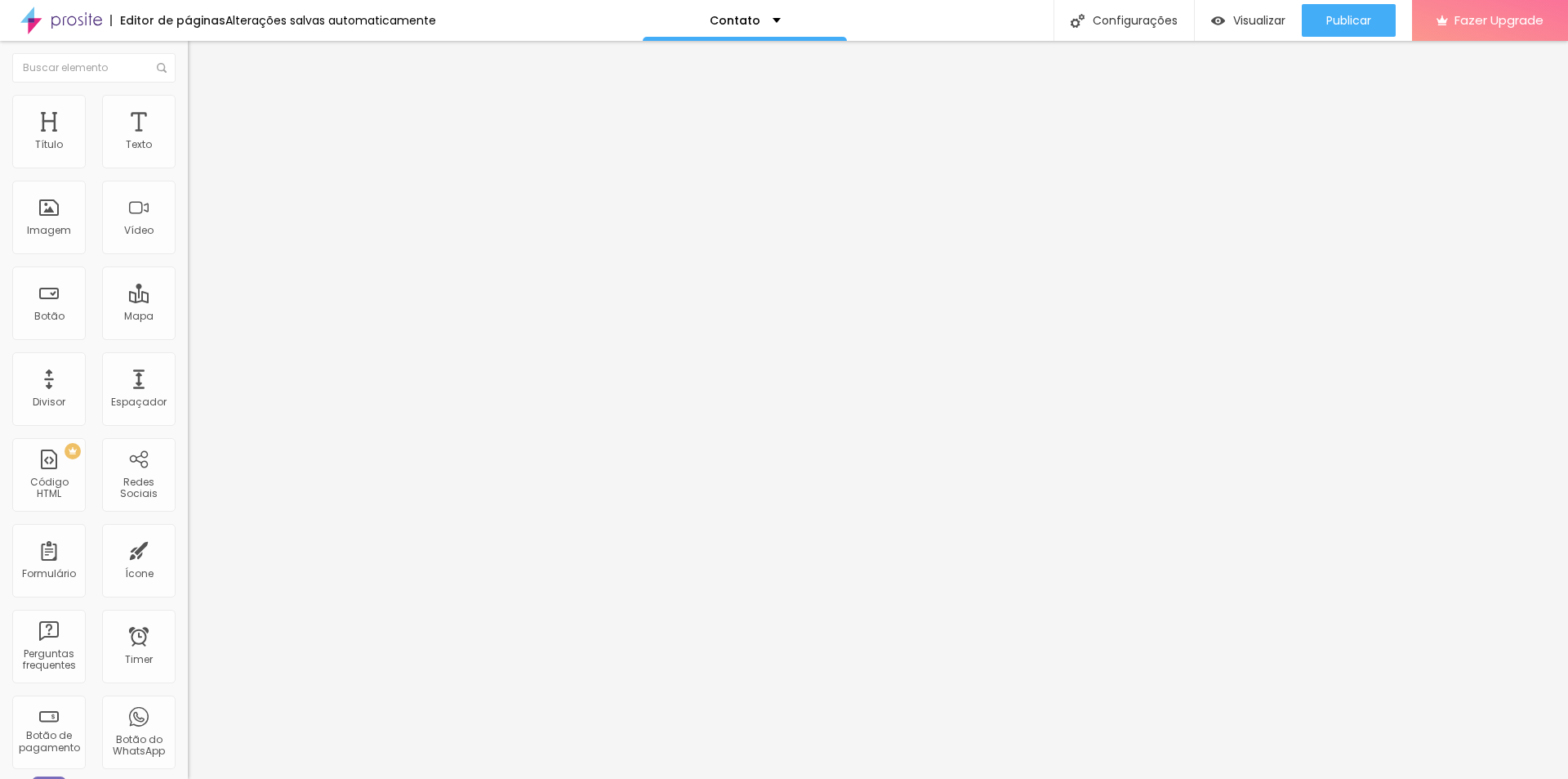
type input "4"
type input "1"
type input "0"
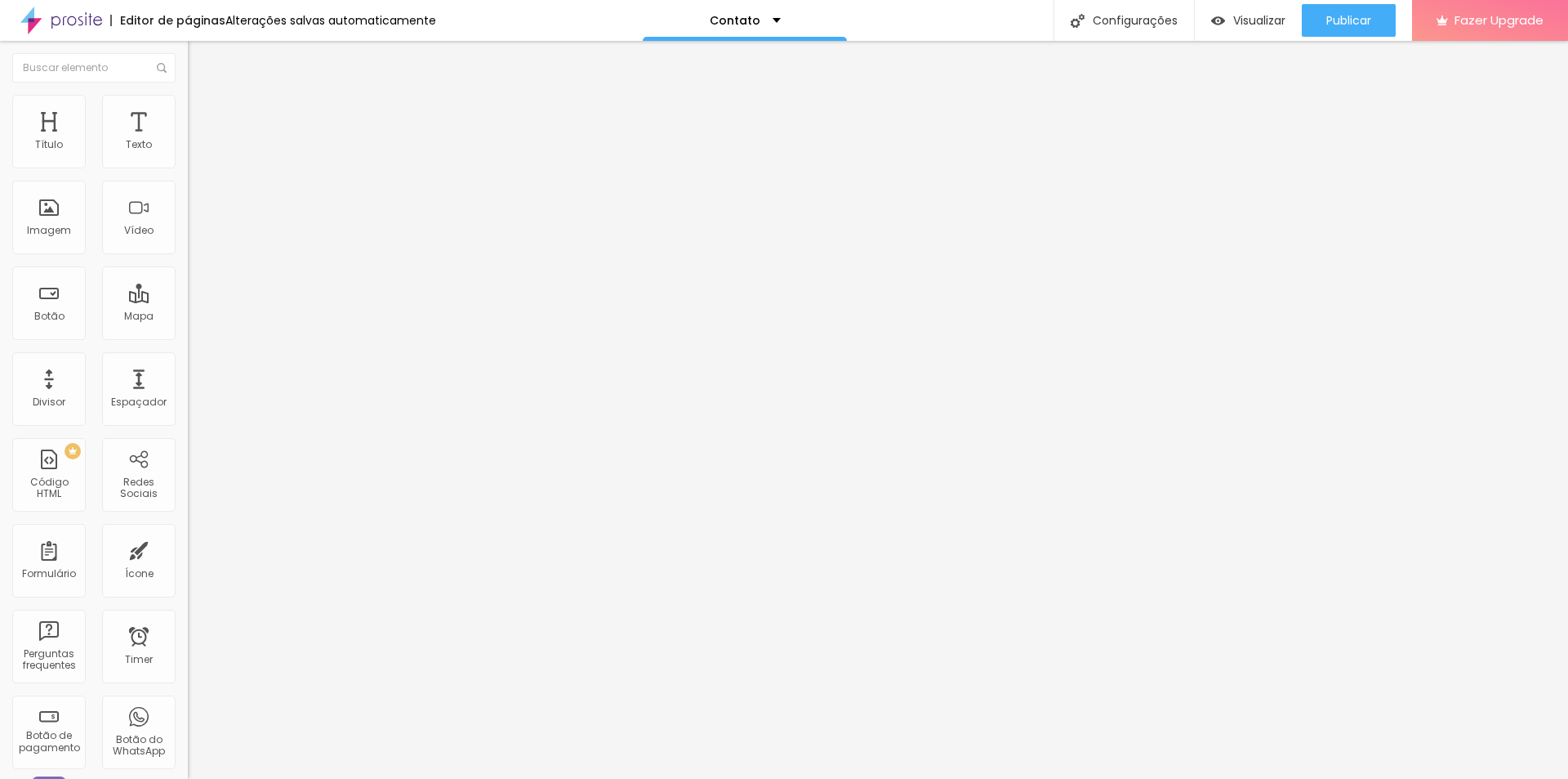
type input "0"
click at [188, 94] on li "Conteúdo" at bounding box center [282, 87] width 188 height 17
click at [188, 256] on span "16:9 Cinema" at bounding box center [219, 248] width 62 height 14
click at [188, 279] on div "Padrão 4:3" at bounding box center [282, 275] width 188 height 10
click at [188, 266] on span "Cinema" at bounding box center [208, 258] width 41 height 14
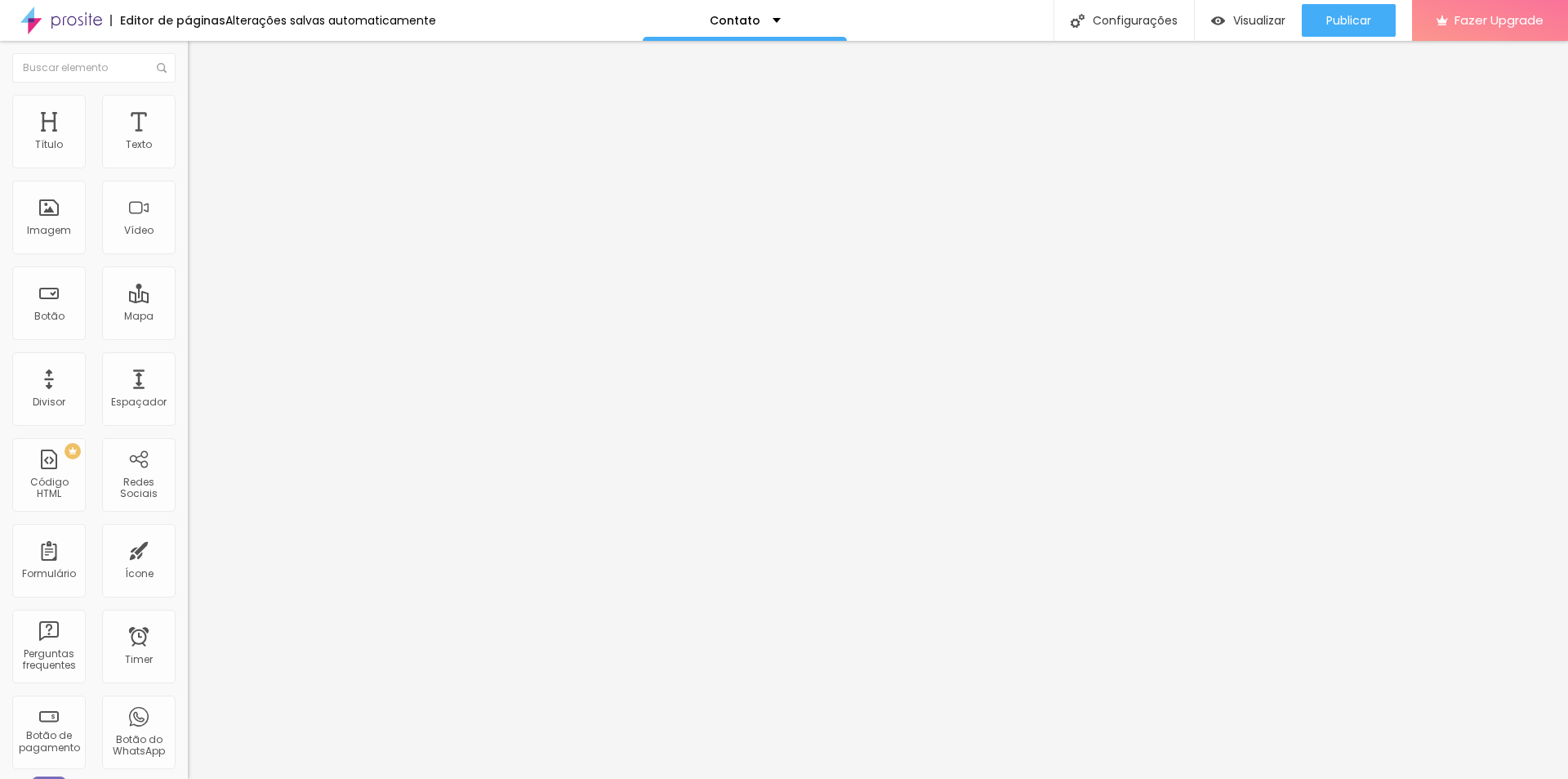
click at [188, 291] on span "Quadrado" at bounding box center [215, 283] width 53 height 14
click at [188, 301] on span "Original" at bounding box center [207, 293] width 39 height 14
click at [188, 264] on div "Cinema 16:9" at bounding box center [282, 259] width 188 height 10
click at [1365, 25] on span "Publicar" at bounding box center [1349, 21] width 45 height 13
click at [1230, 23] on span "Visualizar" at bounding box center [1244, 21] width 53 height 13
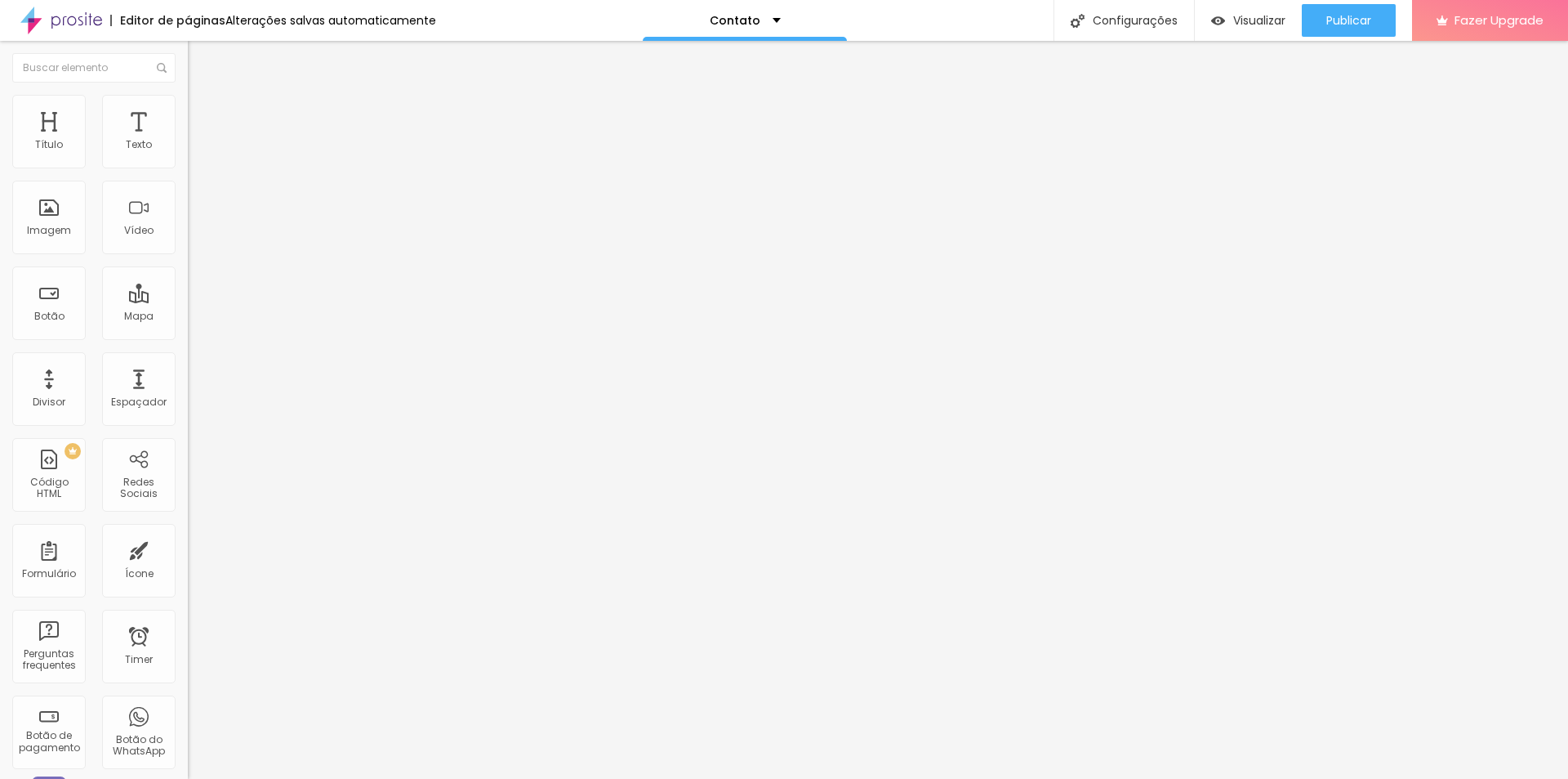
click at [188, 94] on img at bounding box center [195, 102] width 15 height 15
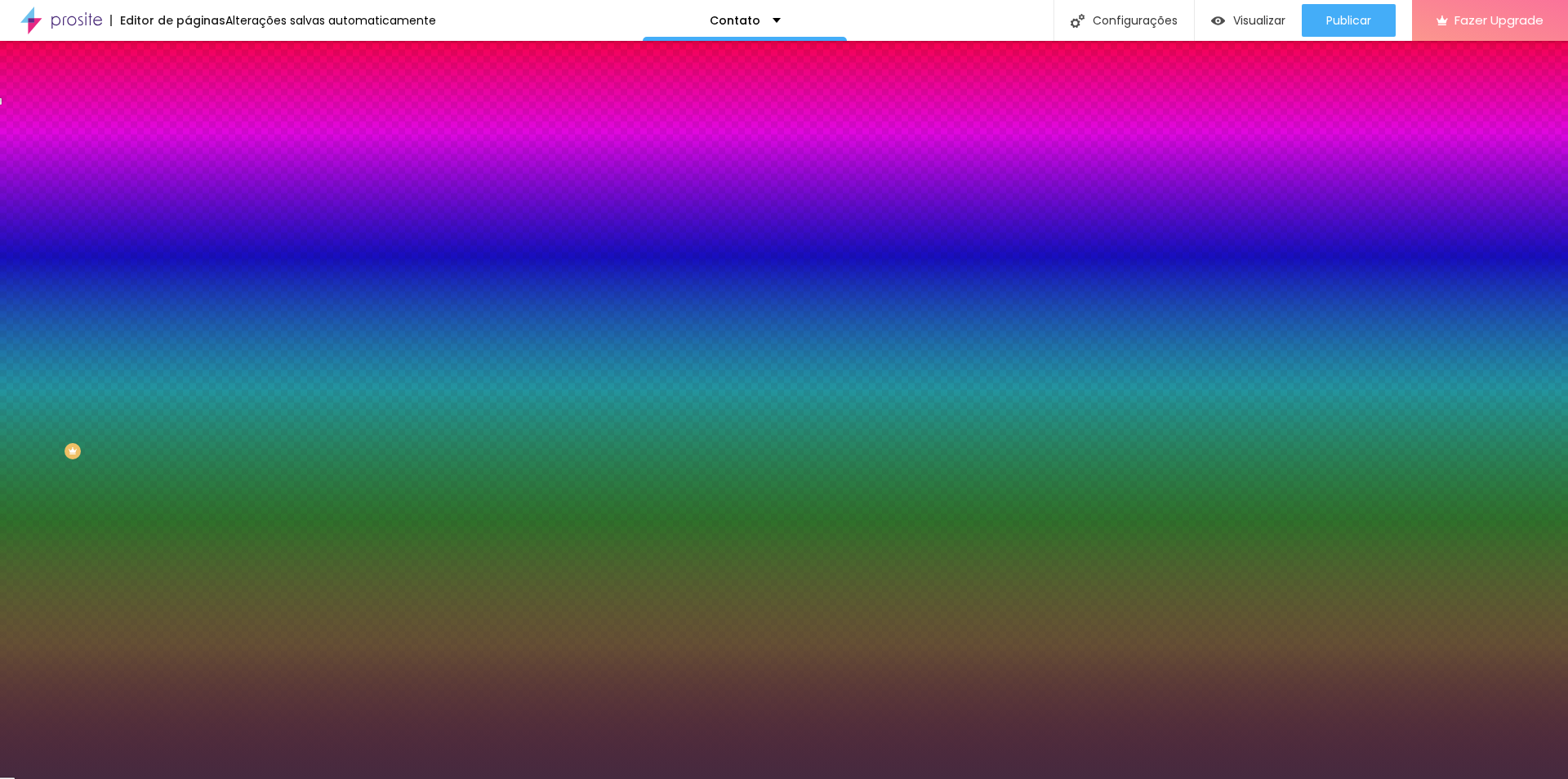
click at [202, 120] on span "Avançado" at bounding box center [229, 122] width 54 height 14
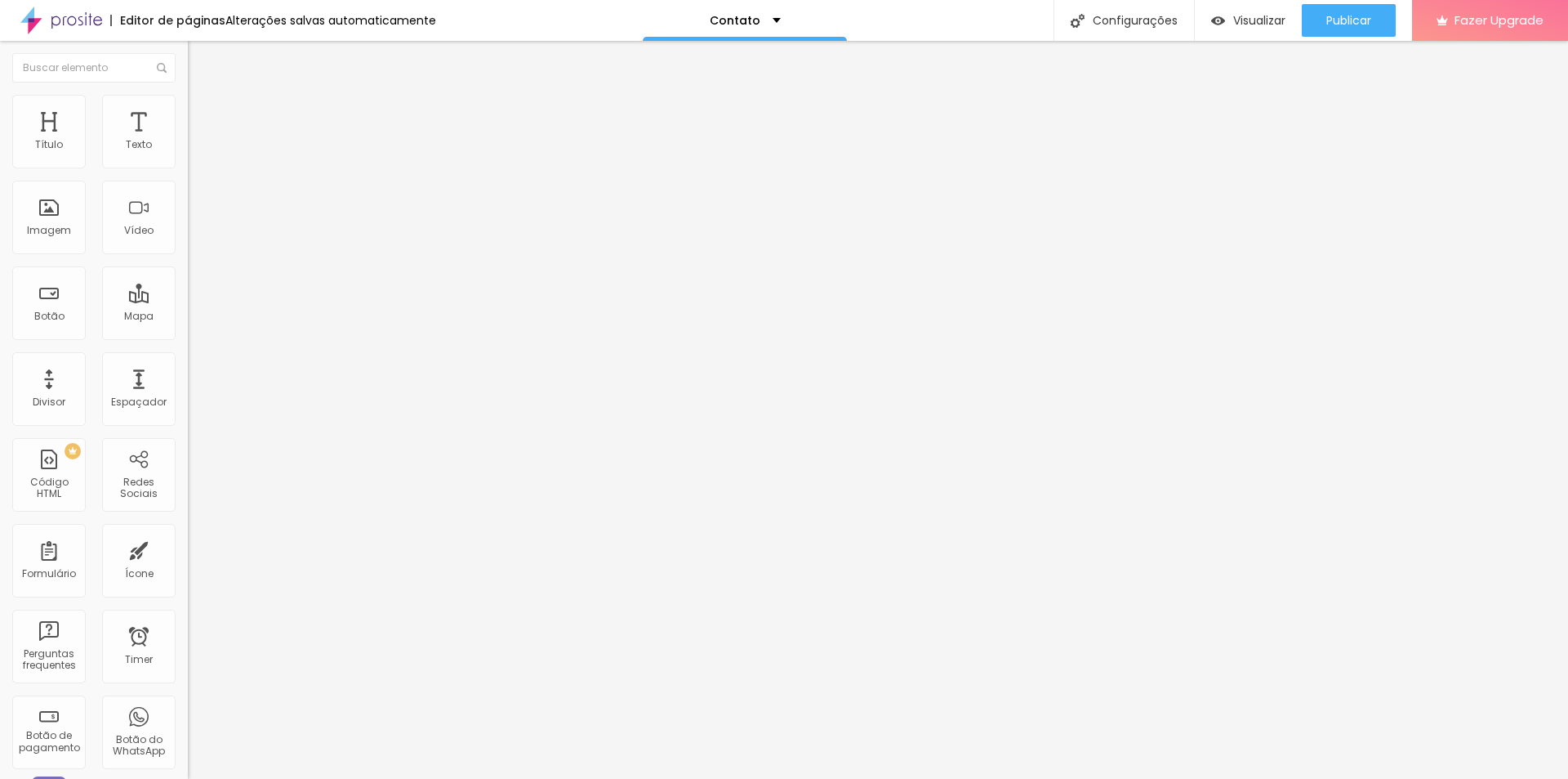
click at [202, 113] on span "Estilo" at bounding box center [215, 105] width 25 height 14
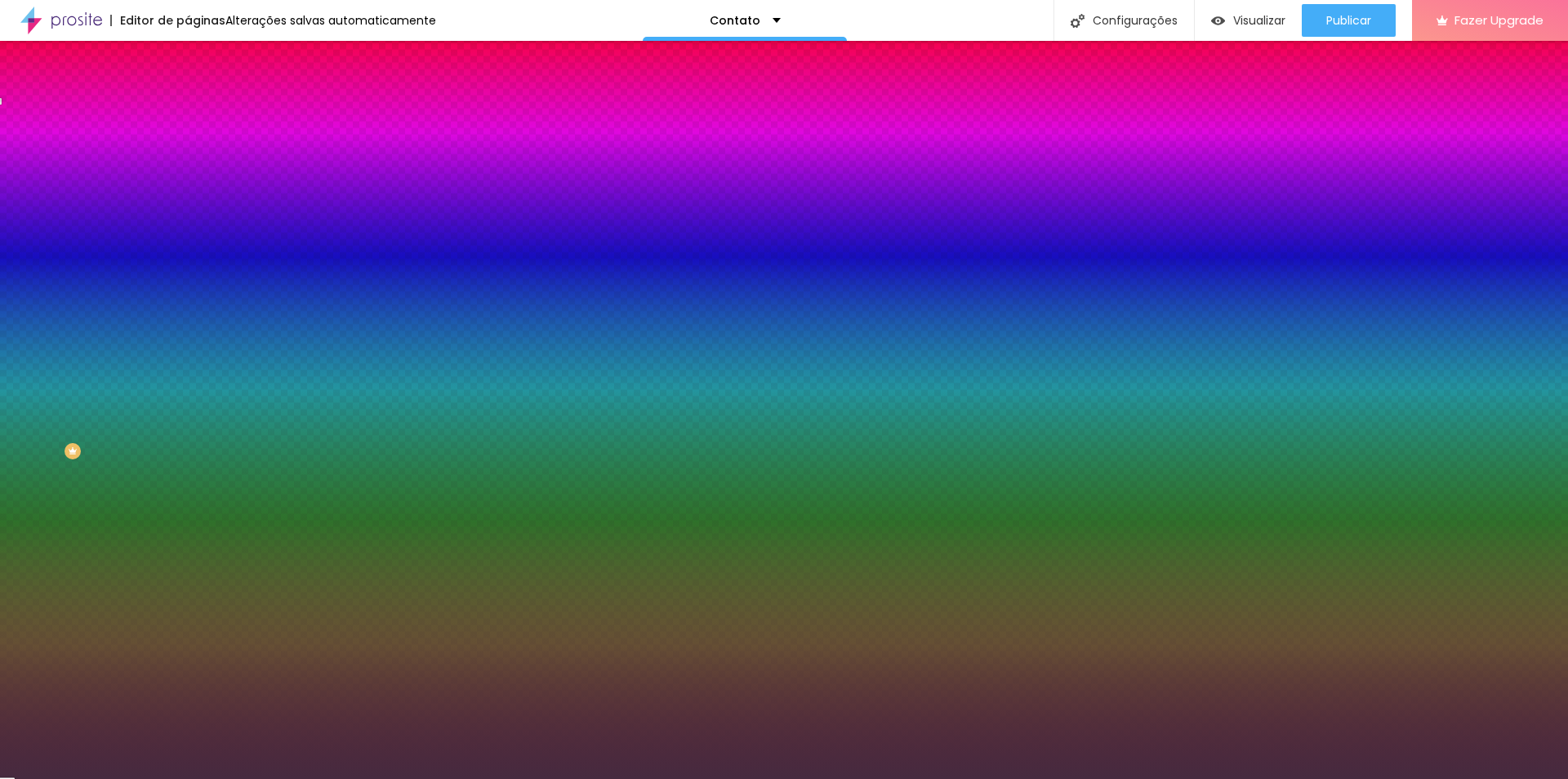
click at [188, 91] on ul "Conteúdo Estilo Avançado" at bounding box center [282, 103] width 188 height 49
click at [188, 93] on img at bounding box center [195, 86] width 15 height 15
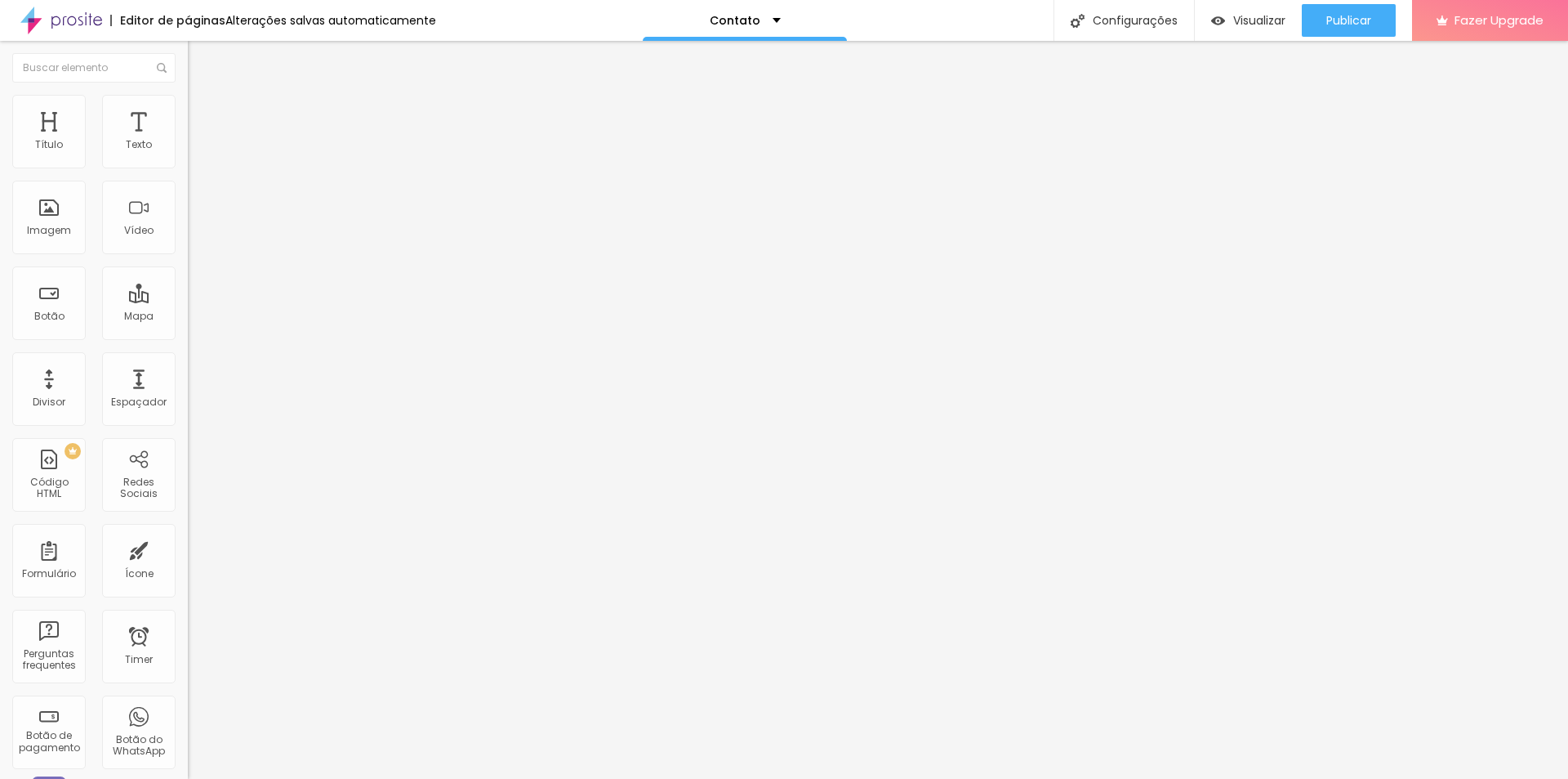
click at [199, 160] on div "Contato" at bounding box center [282, 152] width 166 height 15
click at [188, 106] on li "Estilo" at bounding box center [282, 103] width 188 height 17
click at [202, 113] on span "Estilo" at bounding box center [215, 105] width 25 height 14
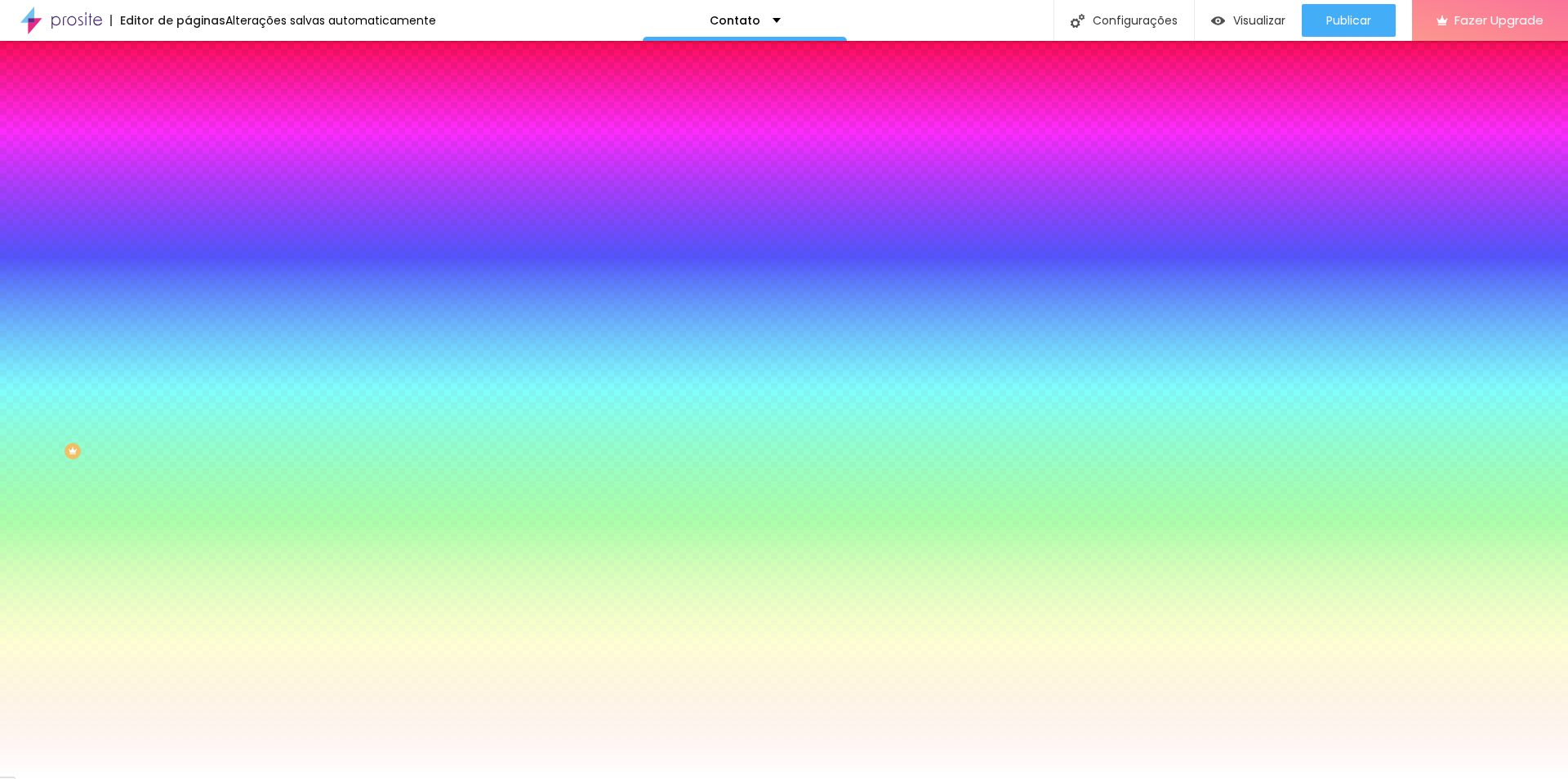
click at [188, 122] on li "Avançado" at bounding box center [282, 120] width 188 height 17
